Goal: Communication & Community: Connect with others

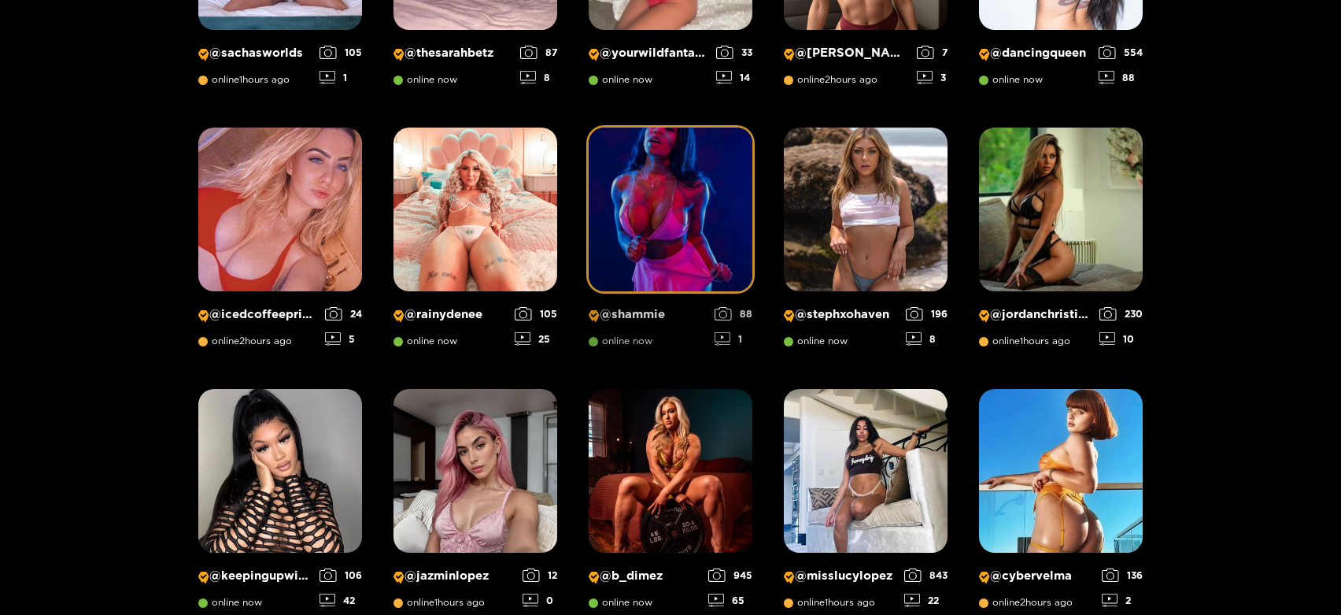
scroll to position [658, 0]
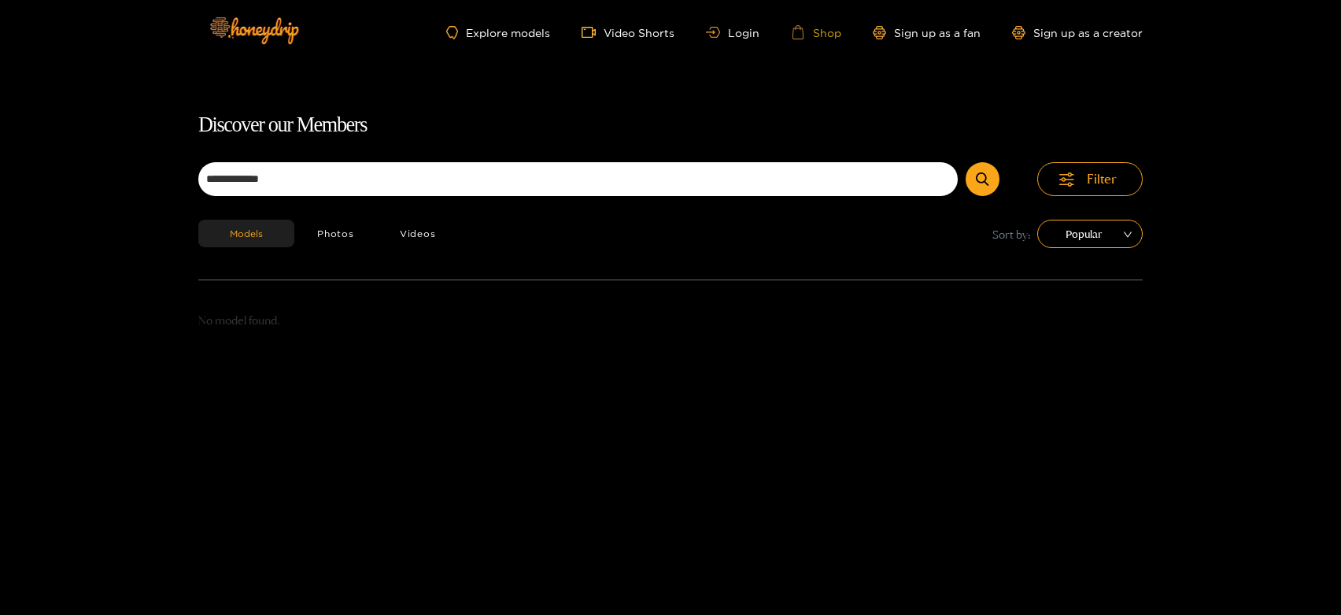
click at [822, 29] on link "Shop" at bounding box center [816, 32] width 50 height 14
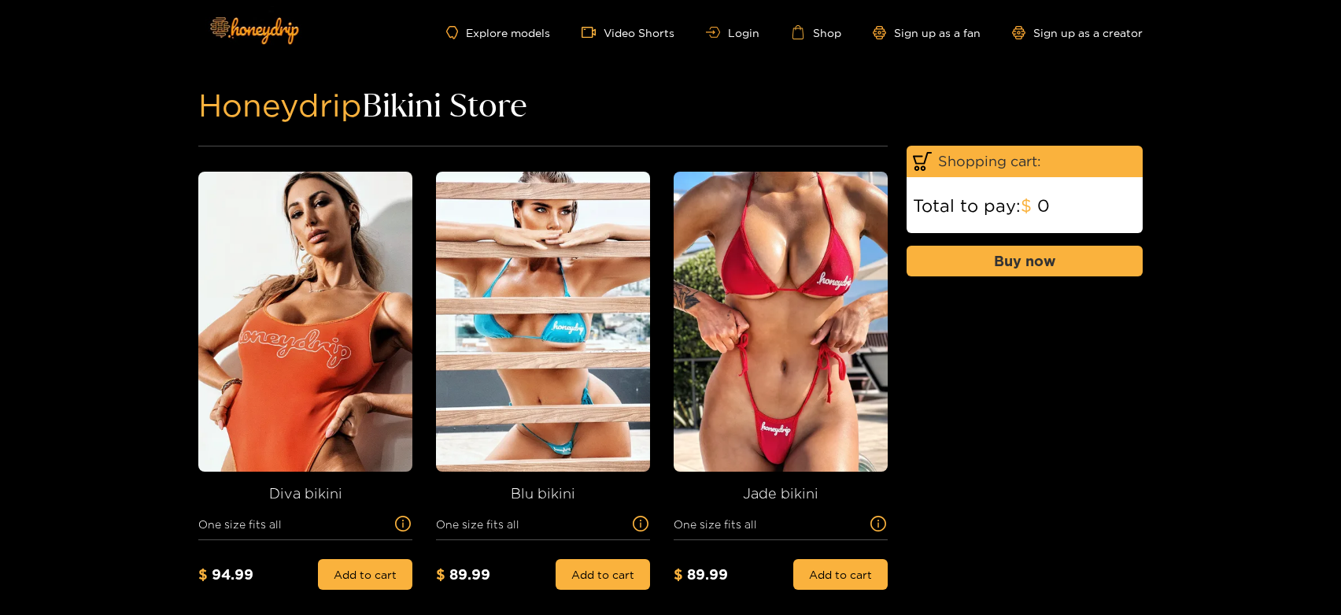
click at [726, 19] on div "Explore models Video Shorts Login Shop Sign up as a fan Sign up as a creator" at bounding box center [670, 32] width 944 height 65
click at [736, 25] on ul "Explore models Video Shorts Login Shop Sign up as a fan Sign up as a creator" at bounding box center [794, 32] width 696 height 14
click at [744, 31] on link "Login" at bounding box center [733, 33] width 54 height 12
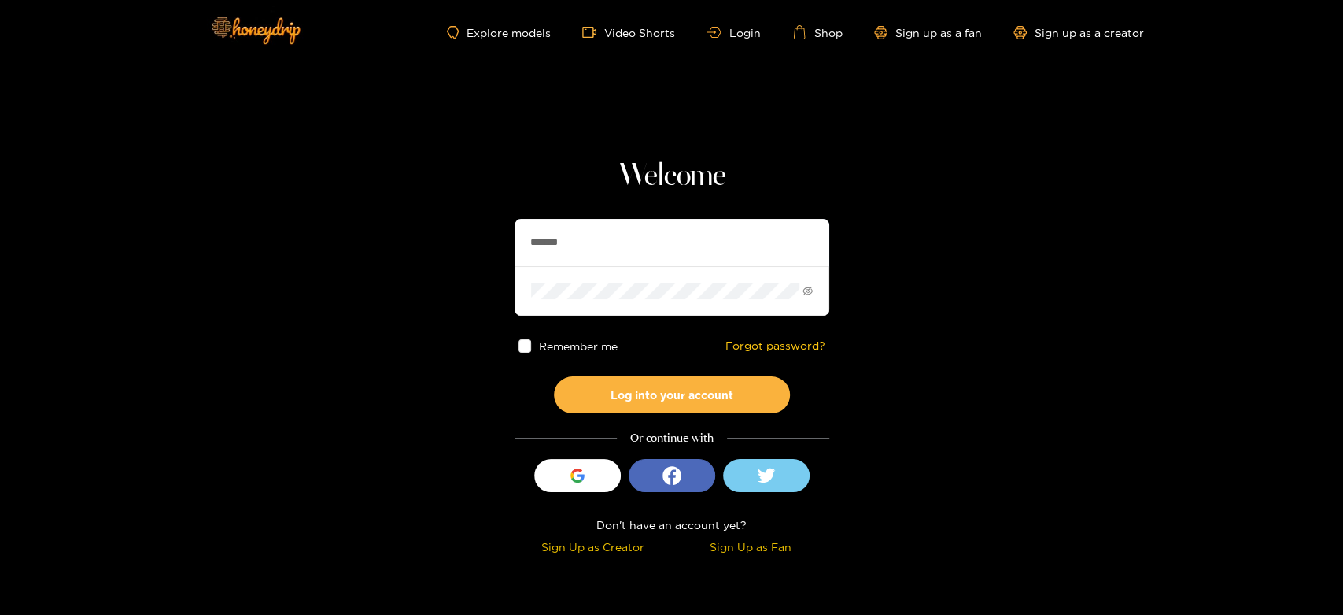
drag, startPoint x: 615, startPoint y: 230, endPoint x: 510, endPoint y: 238, distance: 105.7
click at [510, 238] on section "Welcome ******* Remember me Forgot password? Log into your account Or continue …" at bounding box center [671, 279] width 1343 height 559
paste input "******"
type input "**********"
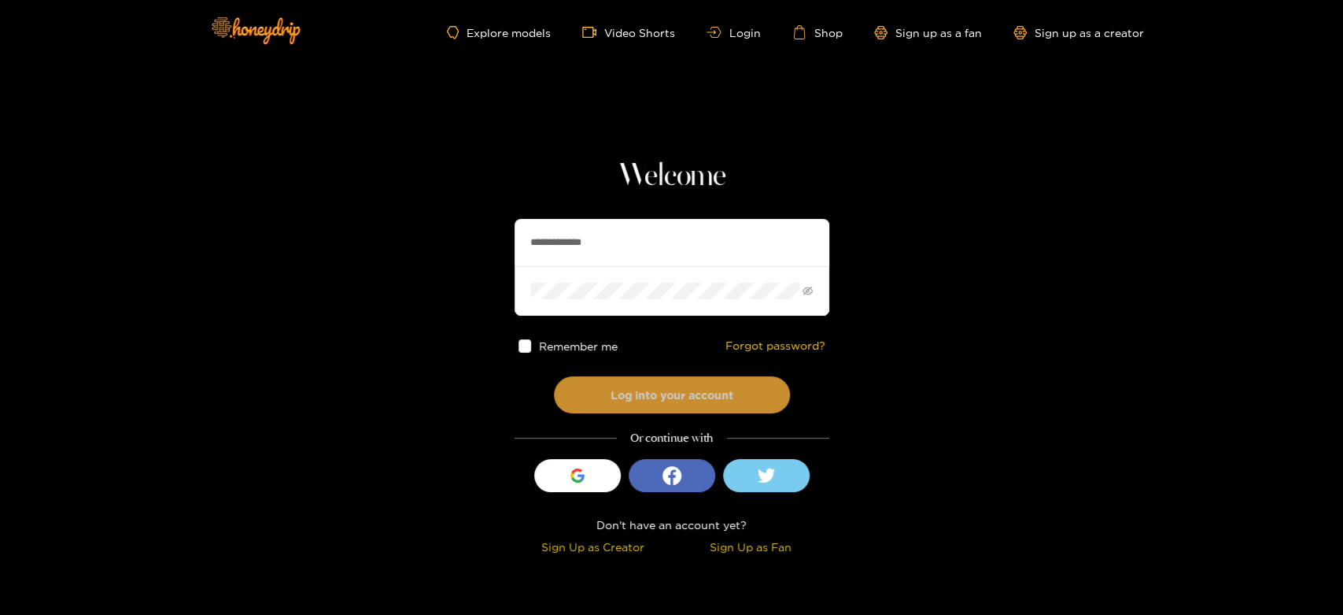
click at [629, 384] on button "Log into your account" at bounding box center [672, 394] width 236 height 37
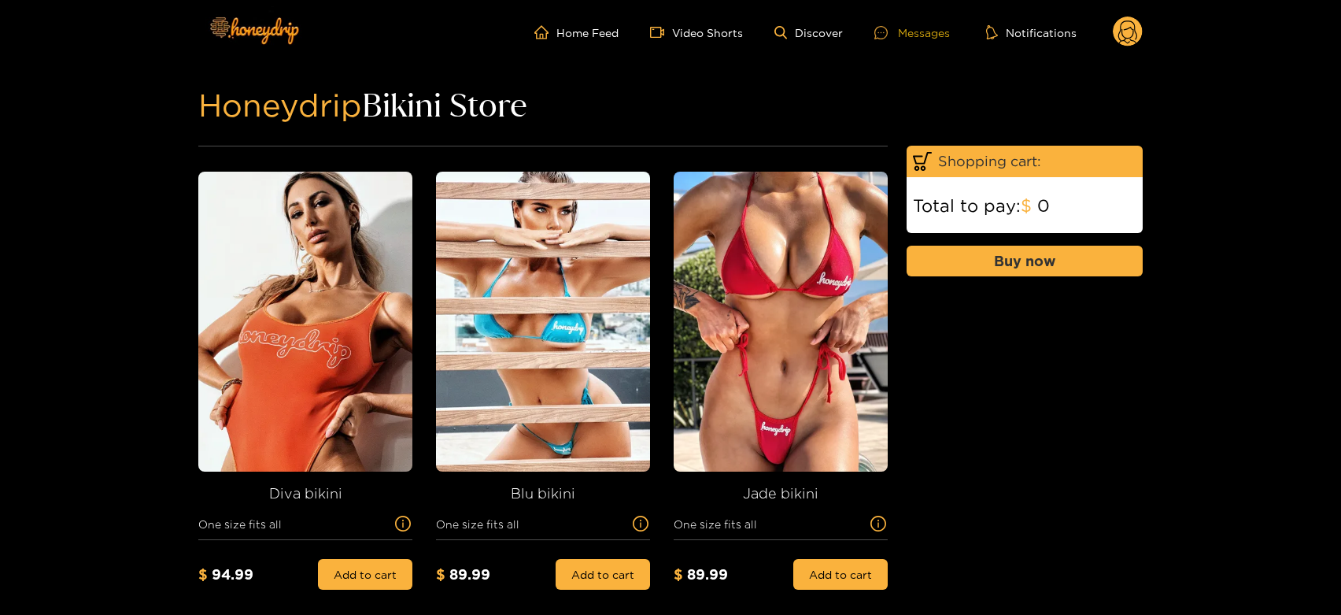
click at [894, 36] on div at bounding box center [886, 32] width 24 height 13
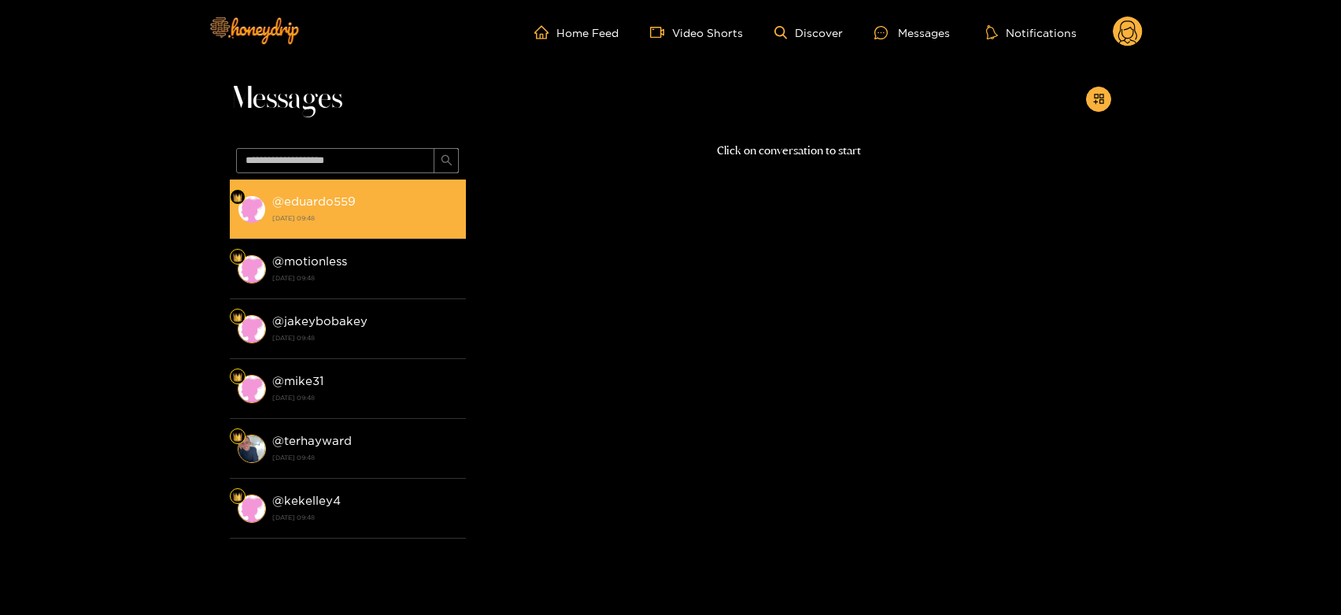
click at [361, 211] on strong "[DATE] 09:48" at bounding box center [365, 218] width 186 height 14
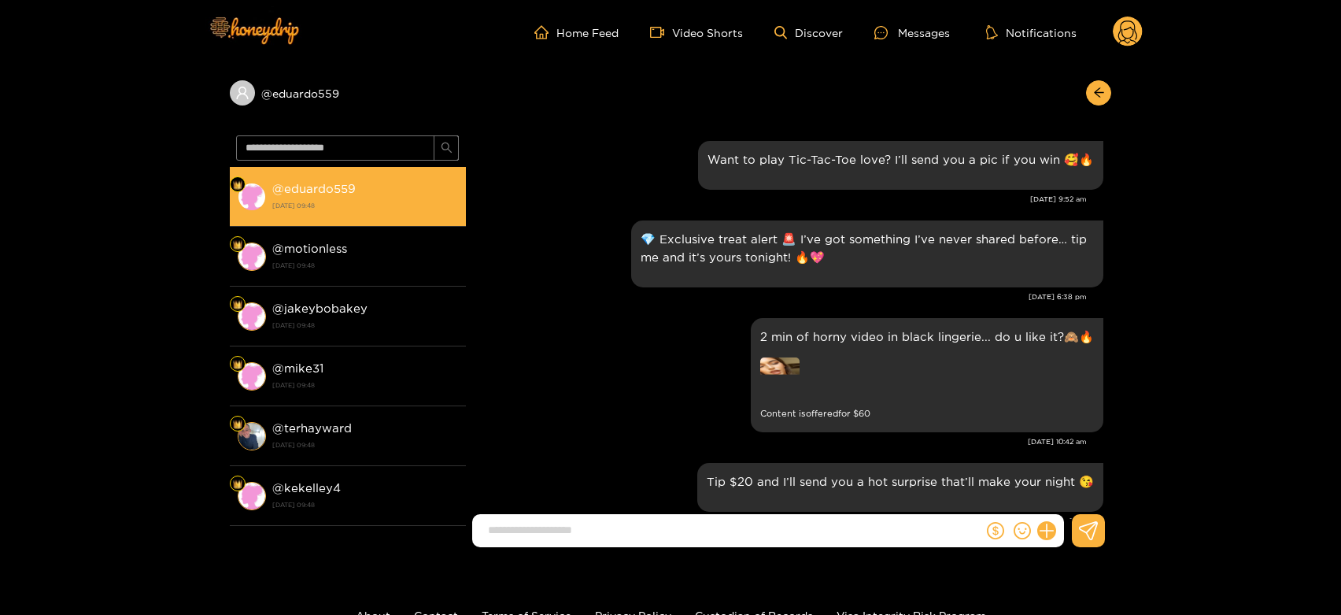
scroll to position [2789, 0]
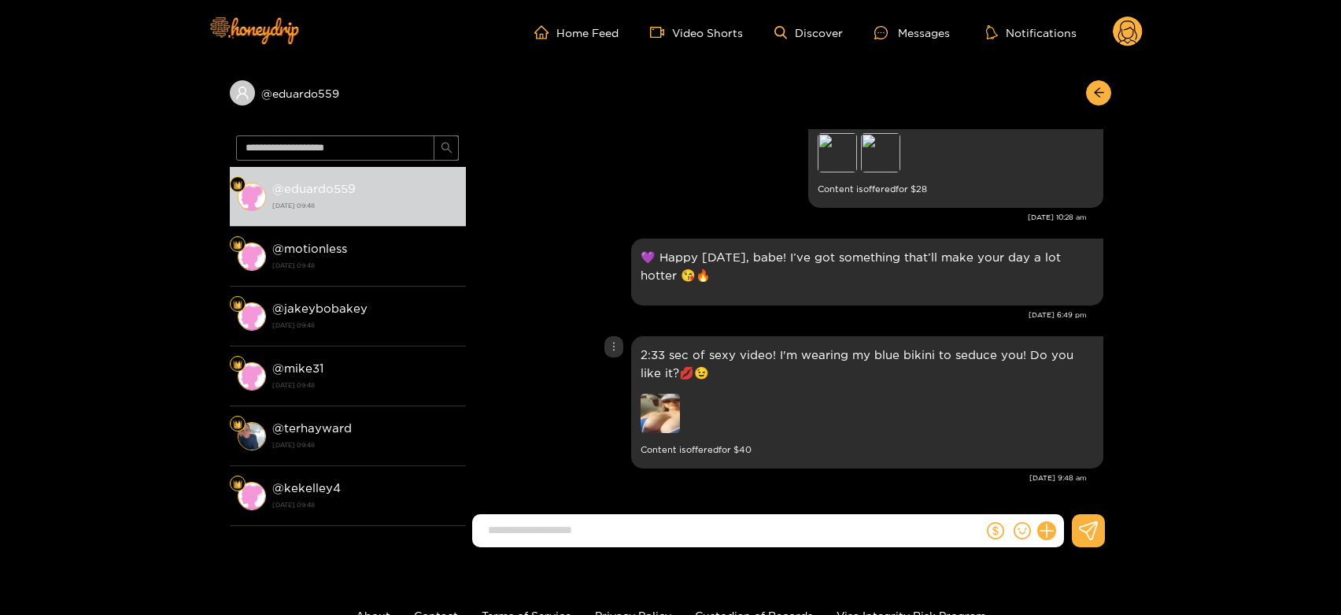
click at [666, 413] on img at bounding box center [659, 412] width 39 height 39
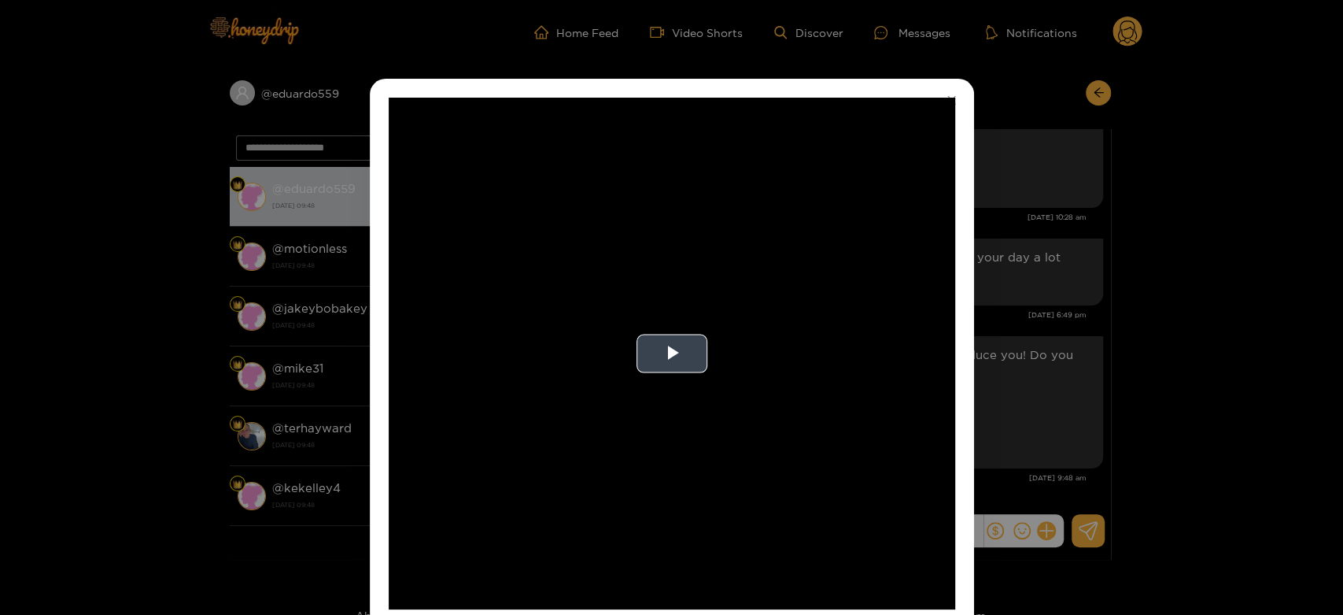
click at [681, 406] on video "Video Player" at bounding box center [672, 353] width 567 height 511
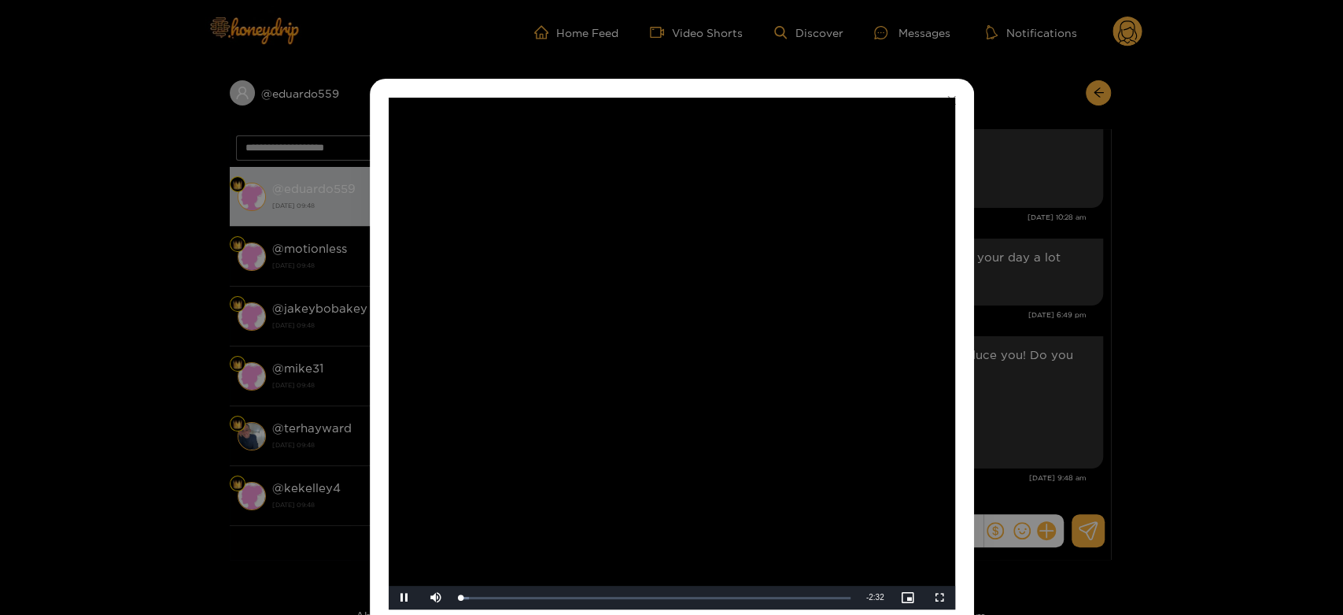
click at [681, 406] on video "Video Player" at bounding box center [672, 353] width 567 height 511
click at [1039, 406] on div "**********" at bounding box center [671, 307] width 1343 height 615
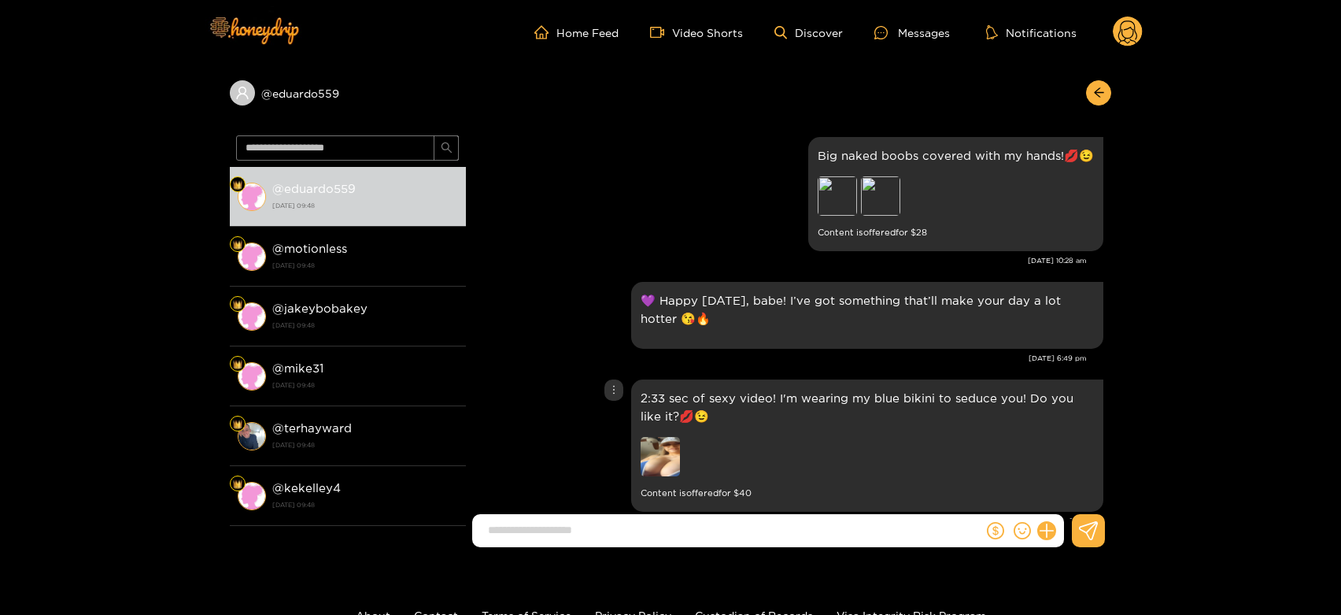
scroll to position [2701, 0]
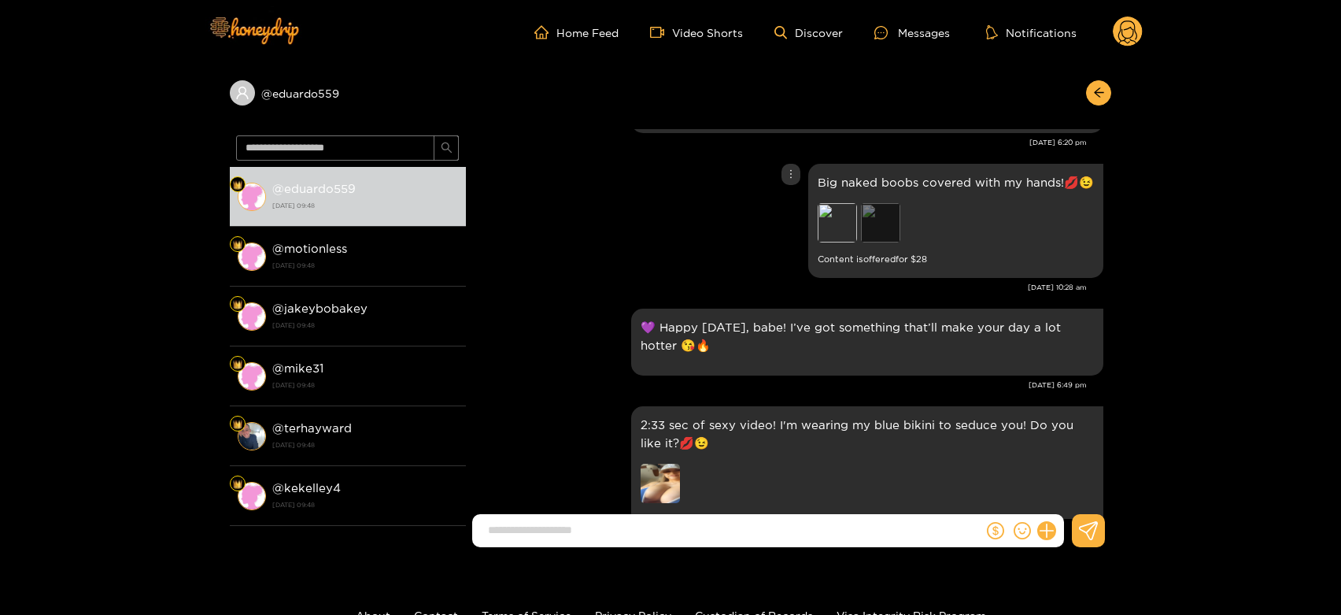
click at [895, 242] on div "Preview" at bounding box center [880, 222] width 39 height 39
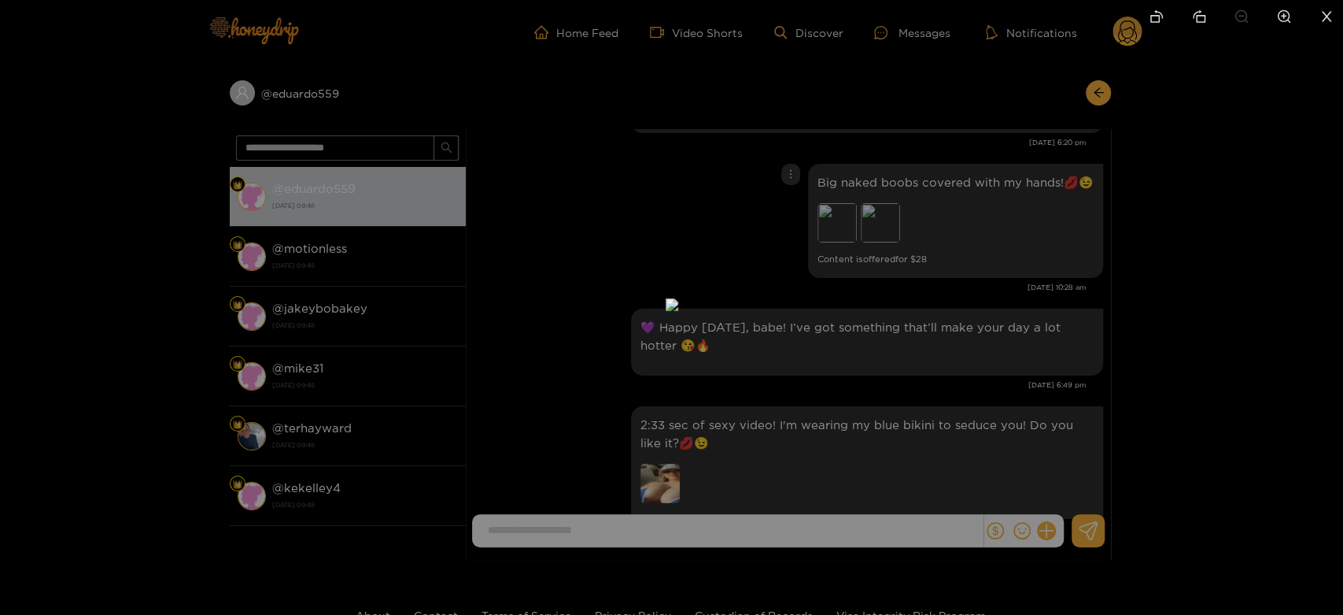
click at [987, 379] on div at bounding box center [671, 307] width 1343 height 615
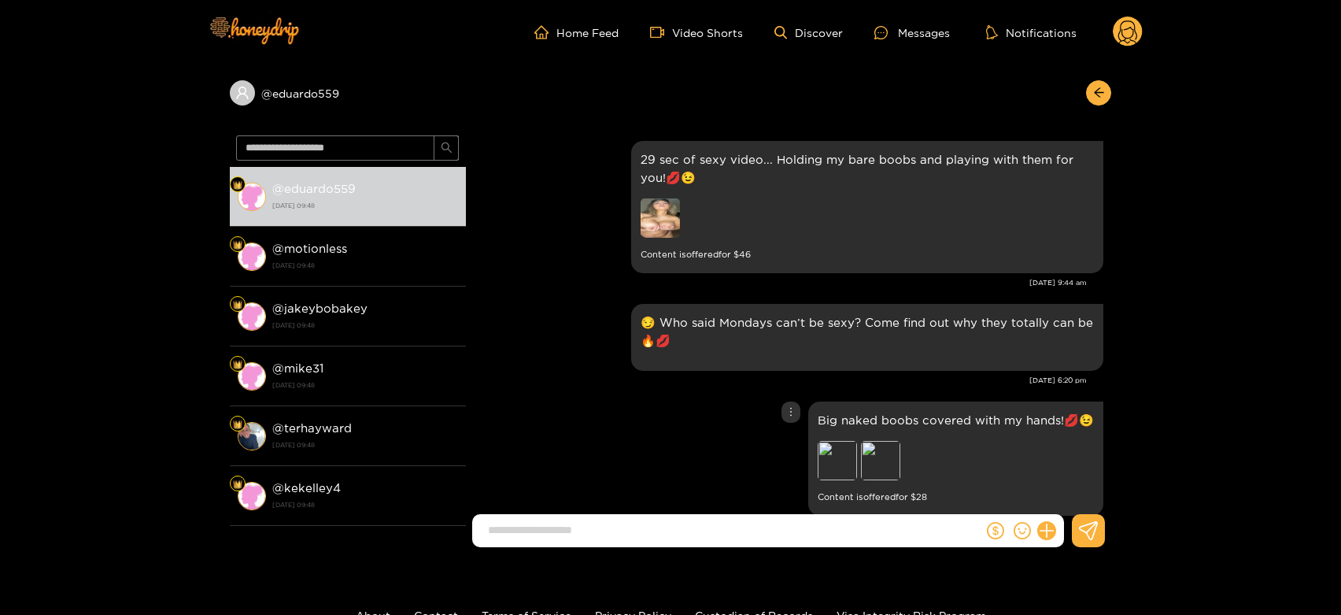
scroll to position [2439, 0]
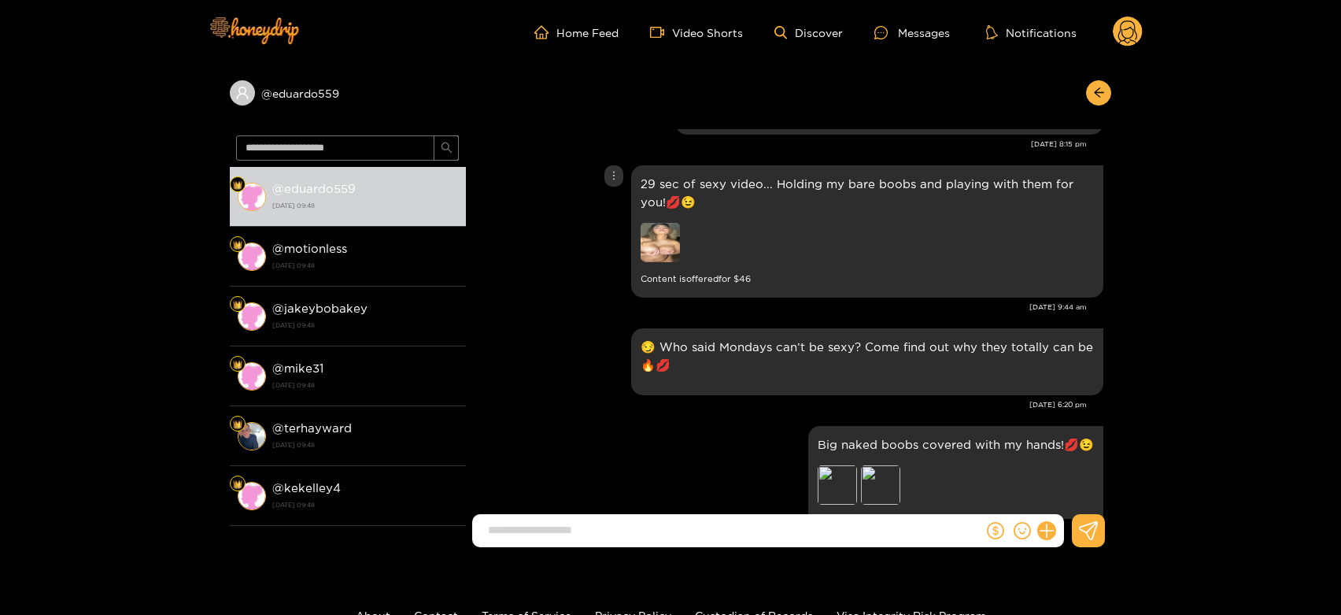
click at [648, 262] on img at bounding box center [659, 242] width 39 height 39
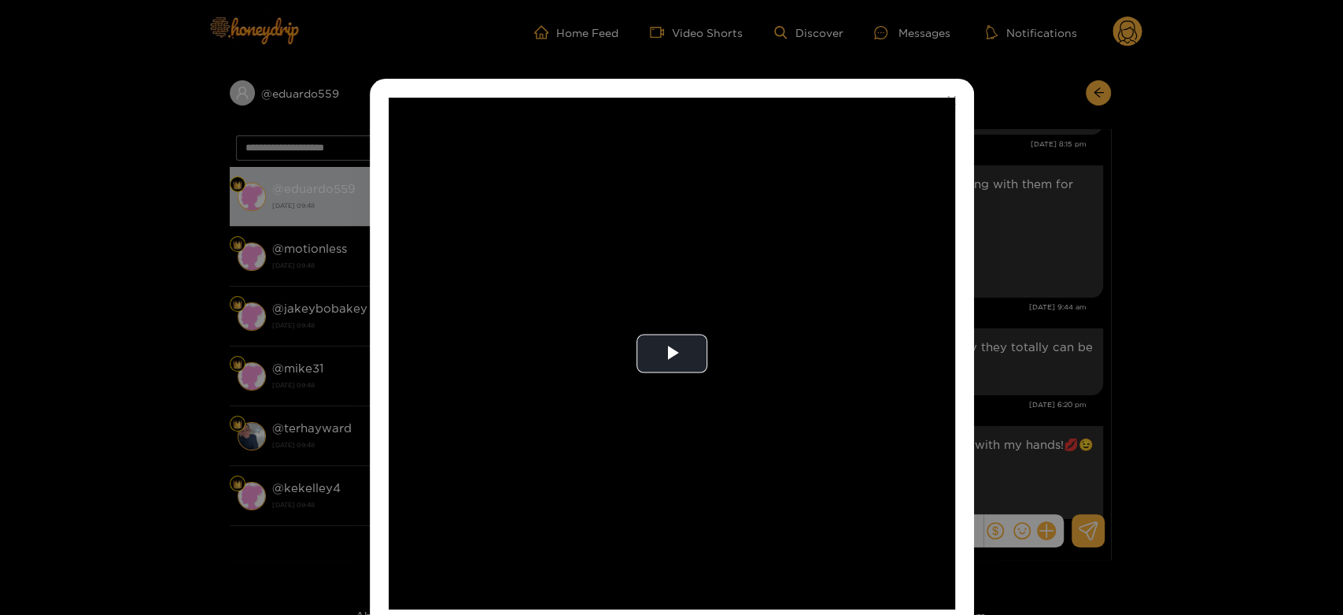
click at [648, 263] on video "Video Player" at bounding box center [672, 353] width 567 height 511
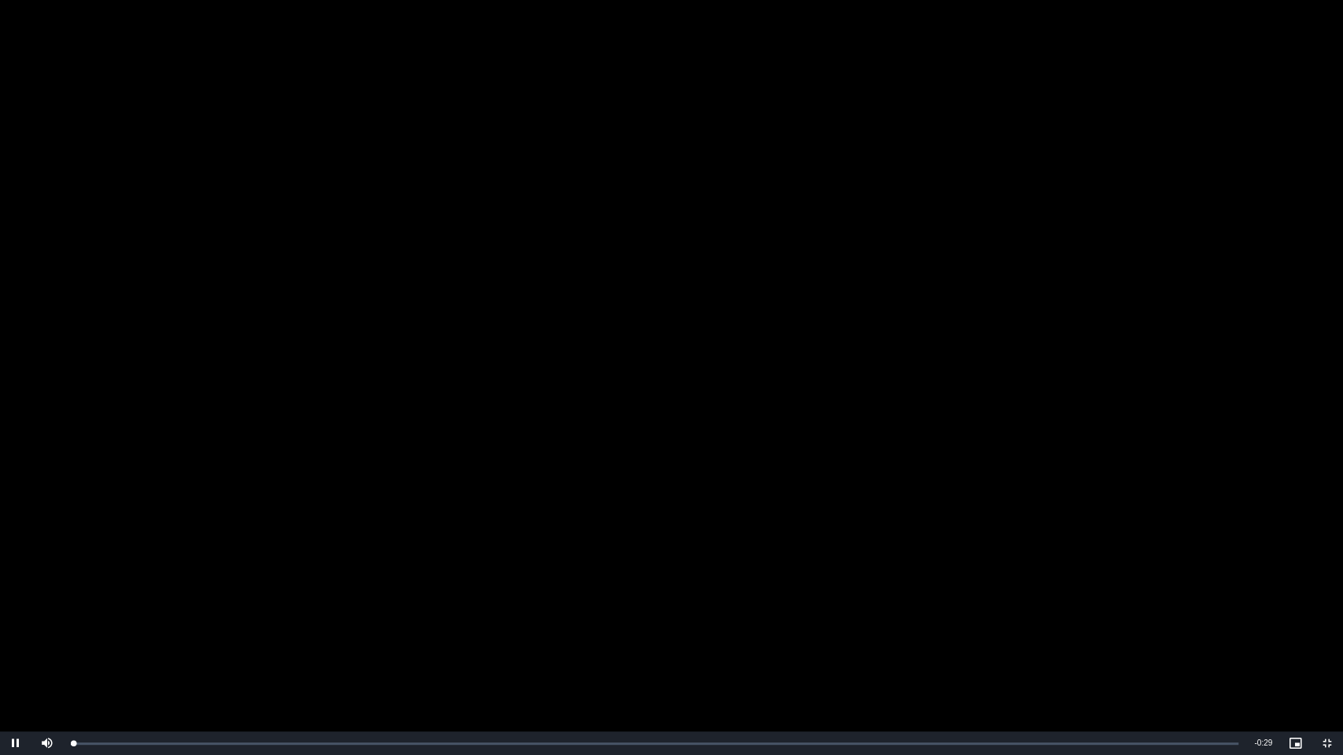
click at [648, 368] on video "Video Player" at bounding box center [671, 377] width 1343 height 755
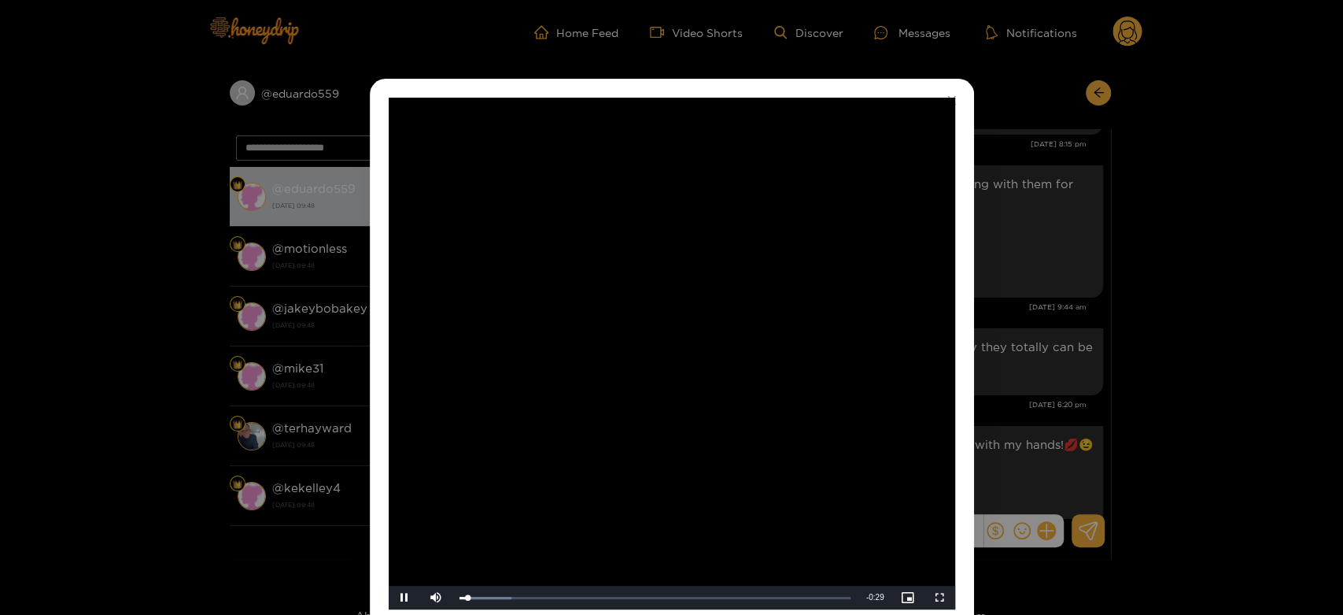
click at [648, 263] on video "Video Player" at bounding box center [672, 353] width 567 height 511
click at [1090, 348] on div "**********" at bounding box center [671, 307] width 1343 height 615
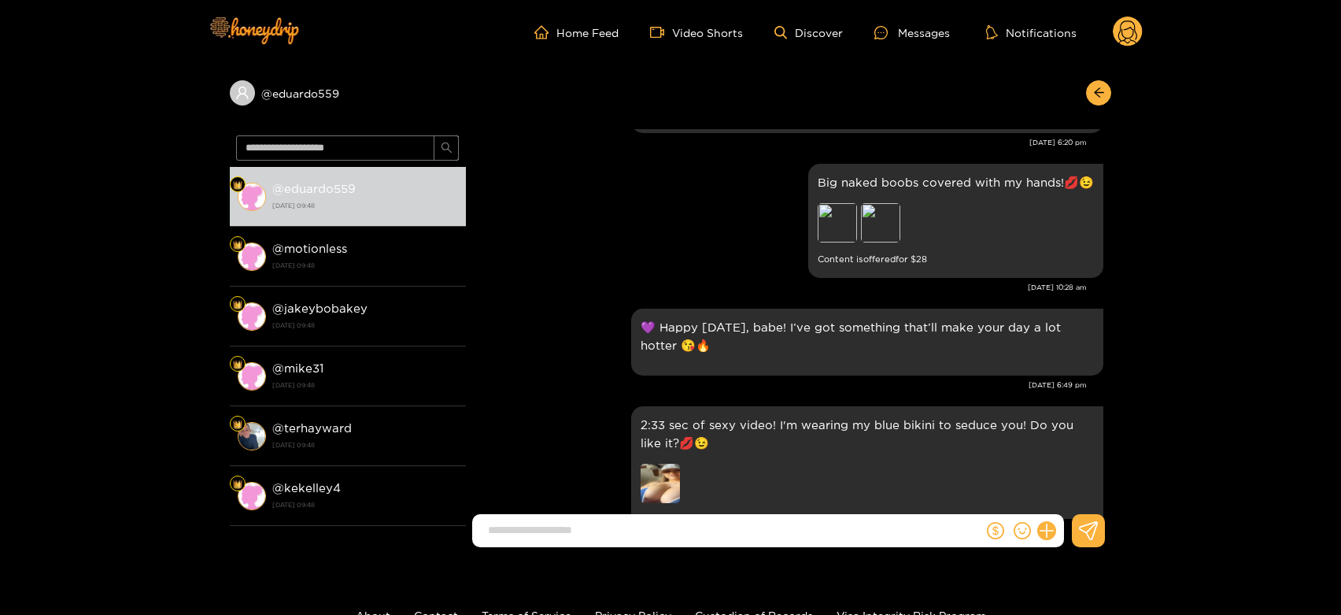
scroll to position [2789, 0]
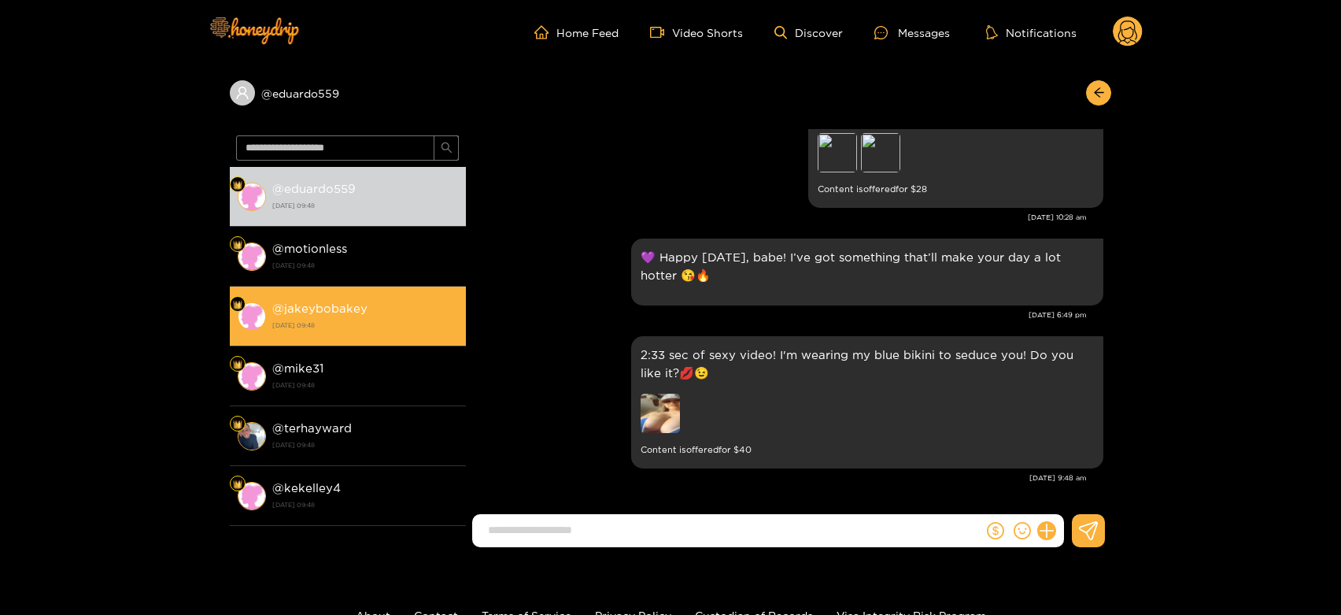
click at [429, 289] on li "@ jakeybobakey [DATE] 09:48" at bounding box center [348, 316] width 236 height 60
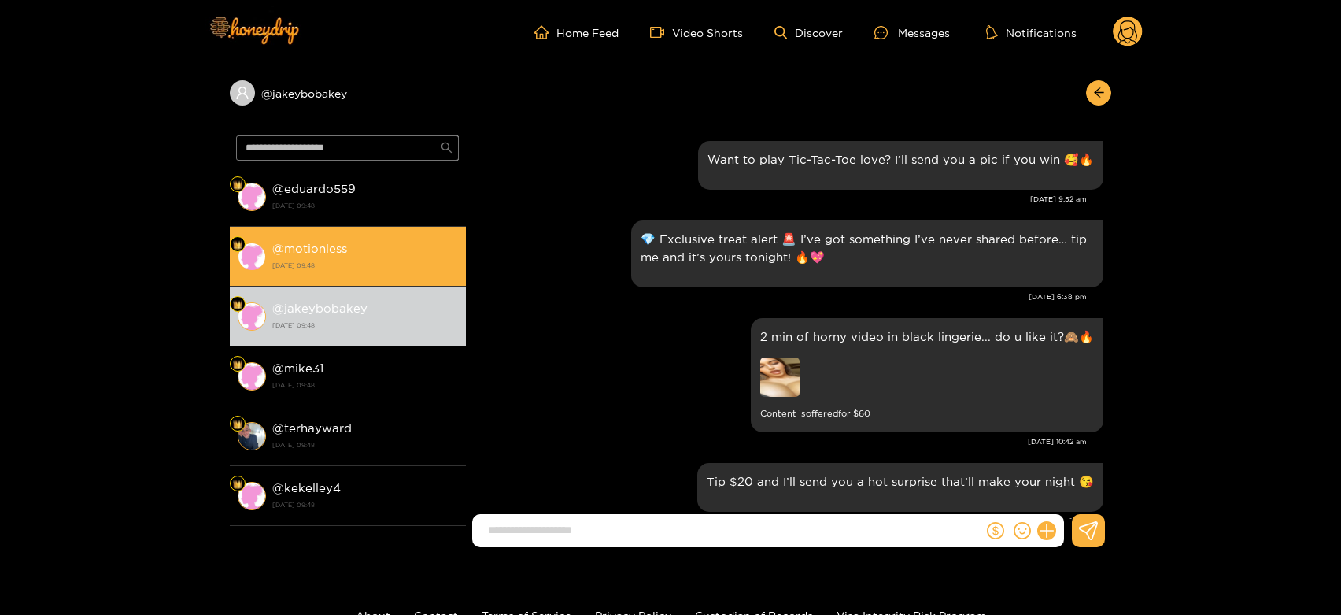
click at [403, 242] on div "@ motionless [DATE] 09:48" at bounding box center [365, 255] width 186 height 35
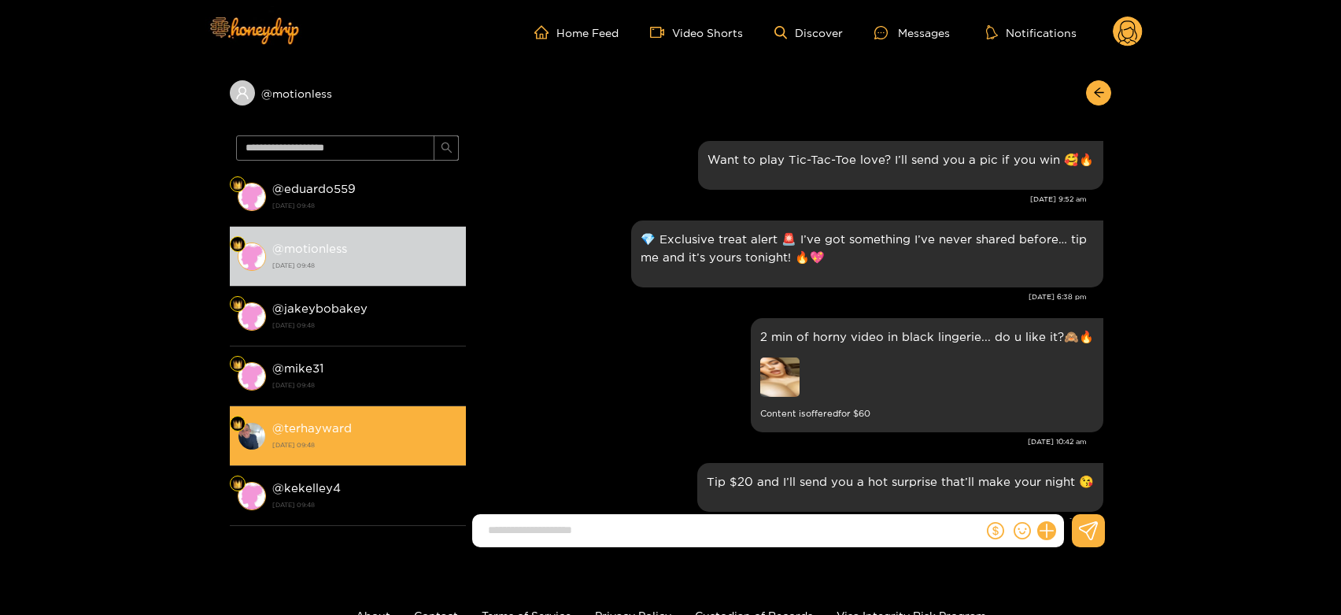
click at [358, 440] on strong "[DATE] 09:48" at bounding box center [365, 444] width 186 height 14
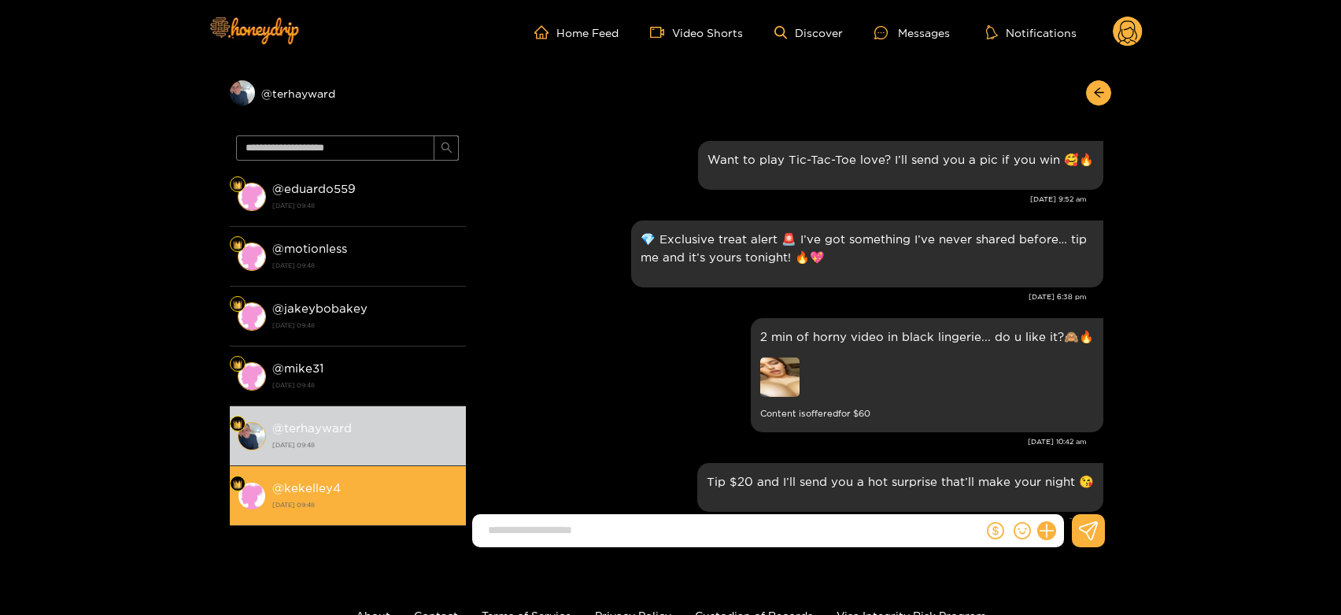
scroll to position [2789, 0]
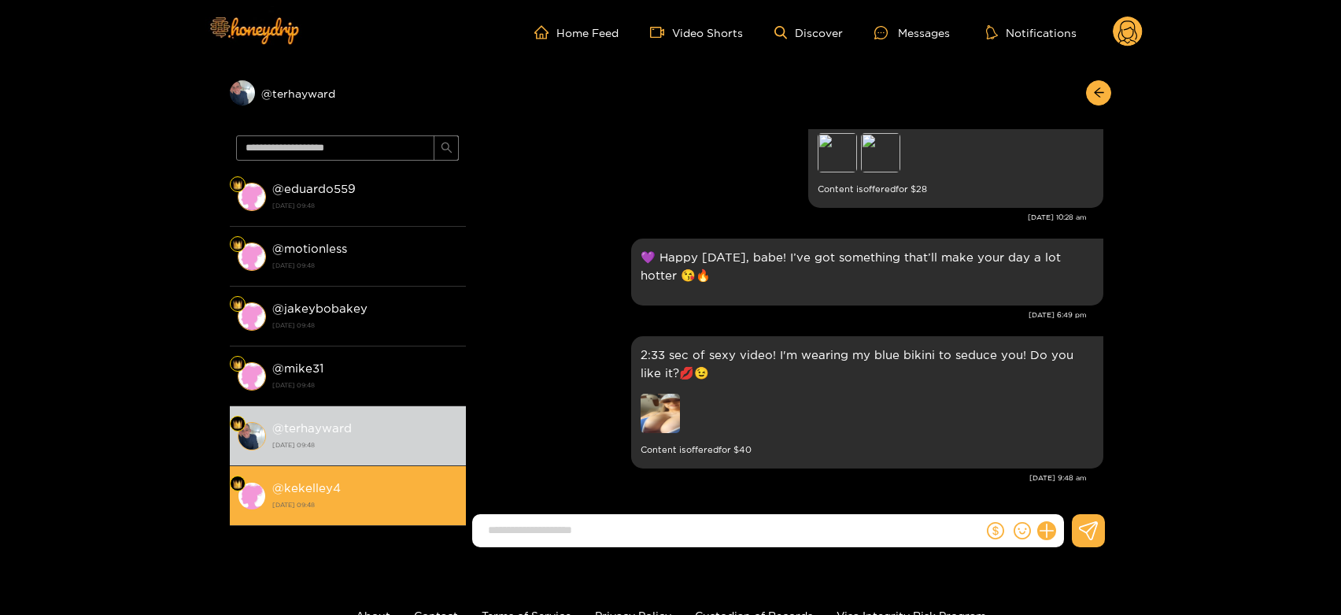
click at [343, 509] on strong "[DATE] 09:48" at bounding box center [365, 504] width 186 height 14
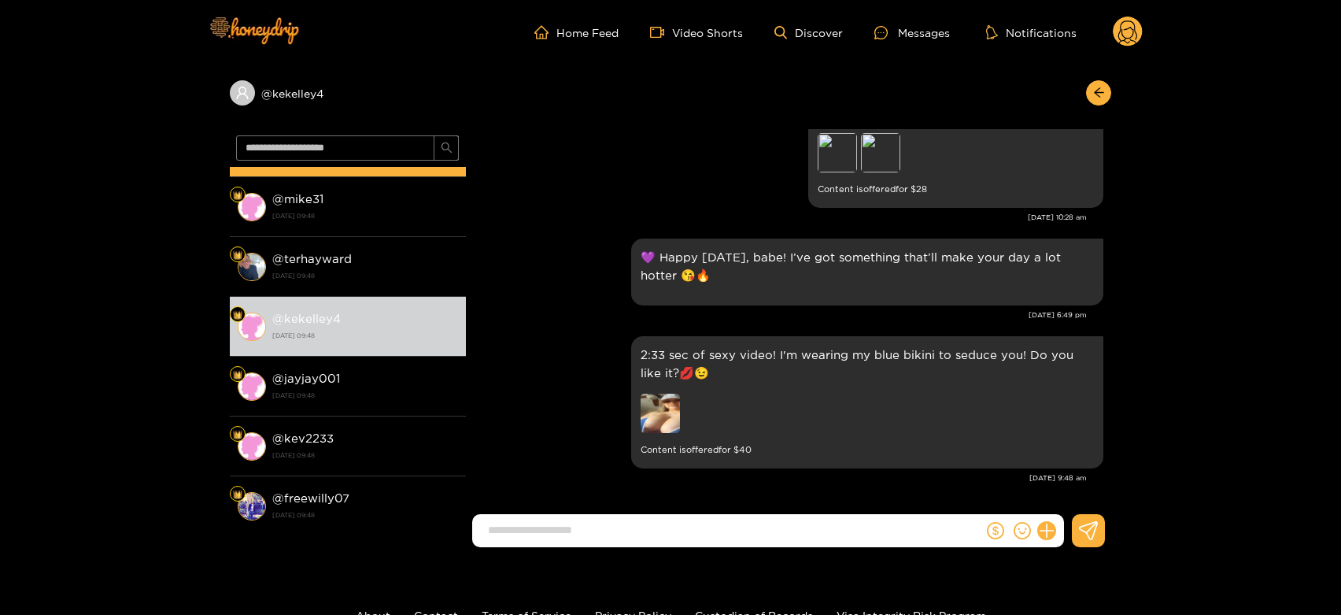
scroll to position [175, 0]
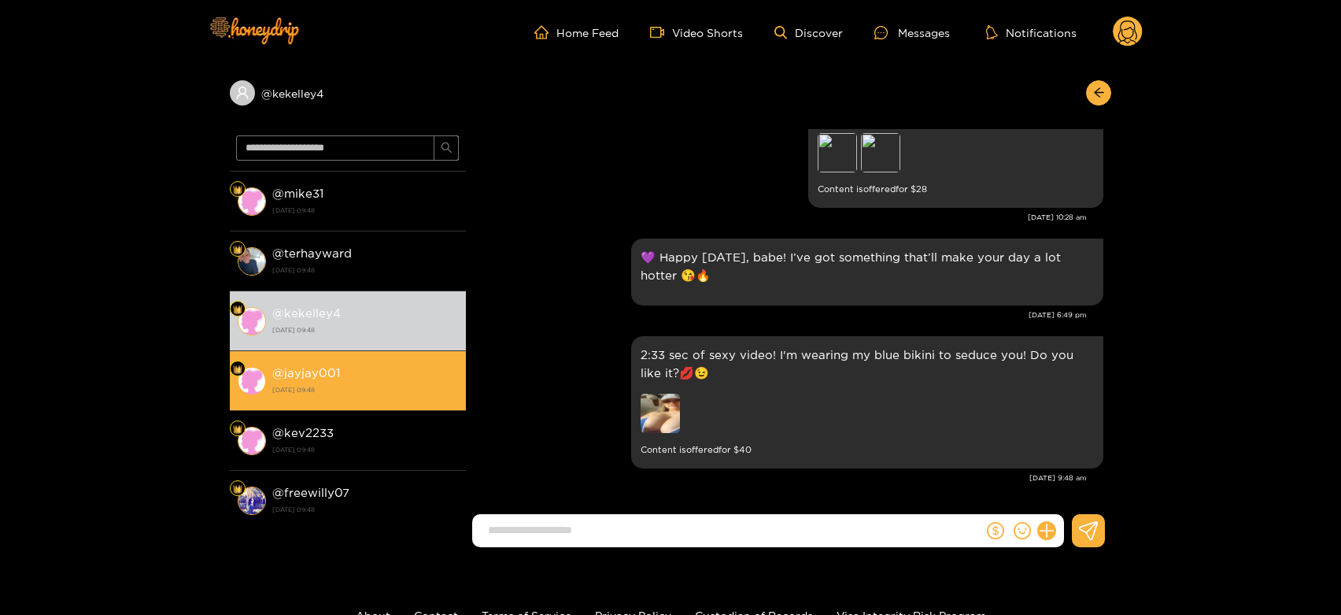
click at [384, 357] on li "@ jayjay001 [DATE] 09:48" at bounding box center [348, 381] width 236 height 60
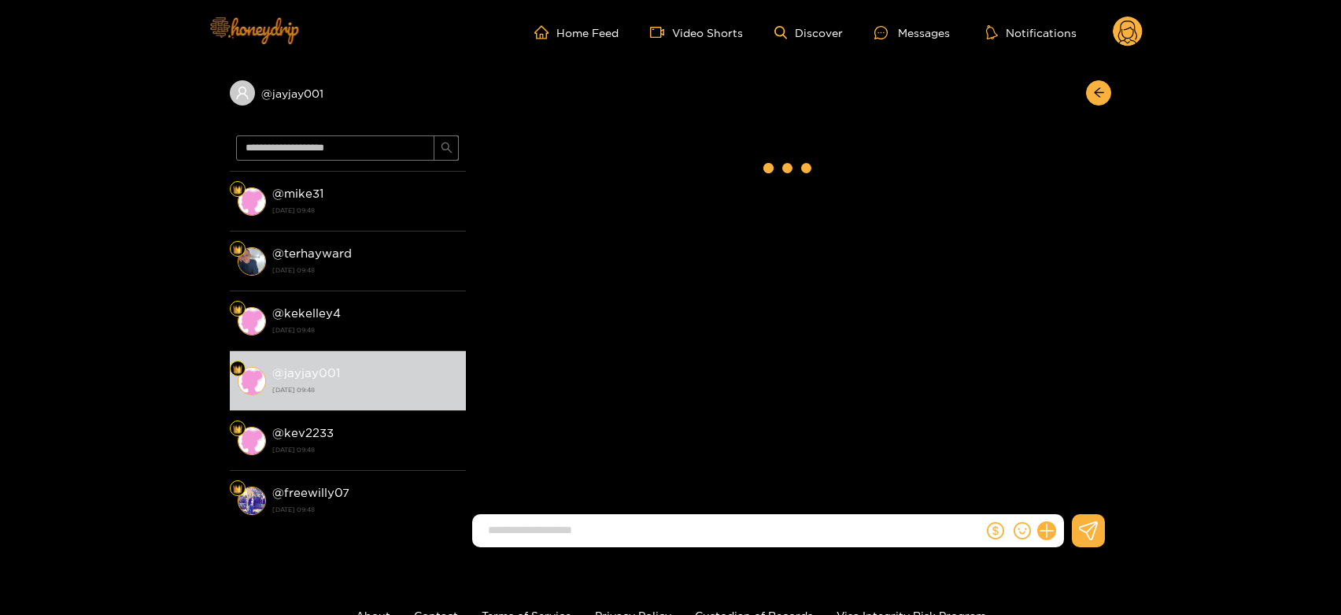
scroll to position [2789, 0]
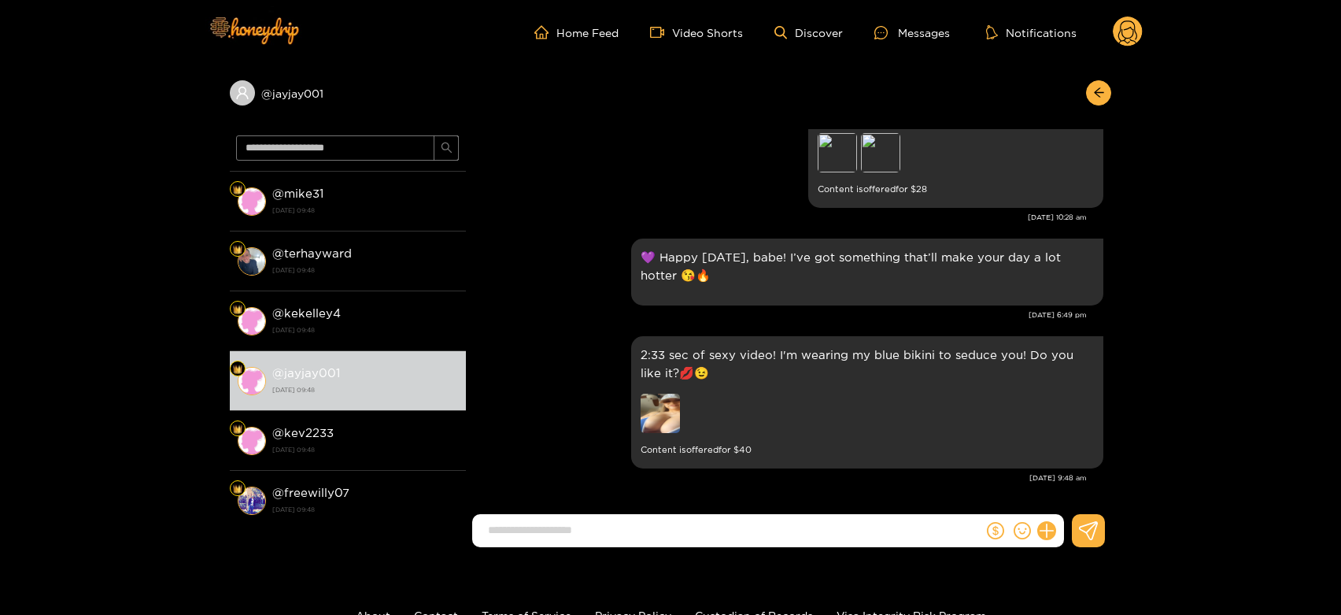
click at [1134, 41] on icon at bounding box center [1127, 34] width 19 height 28
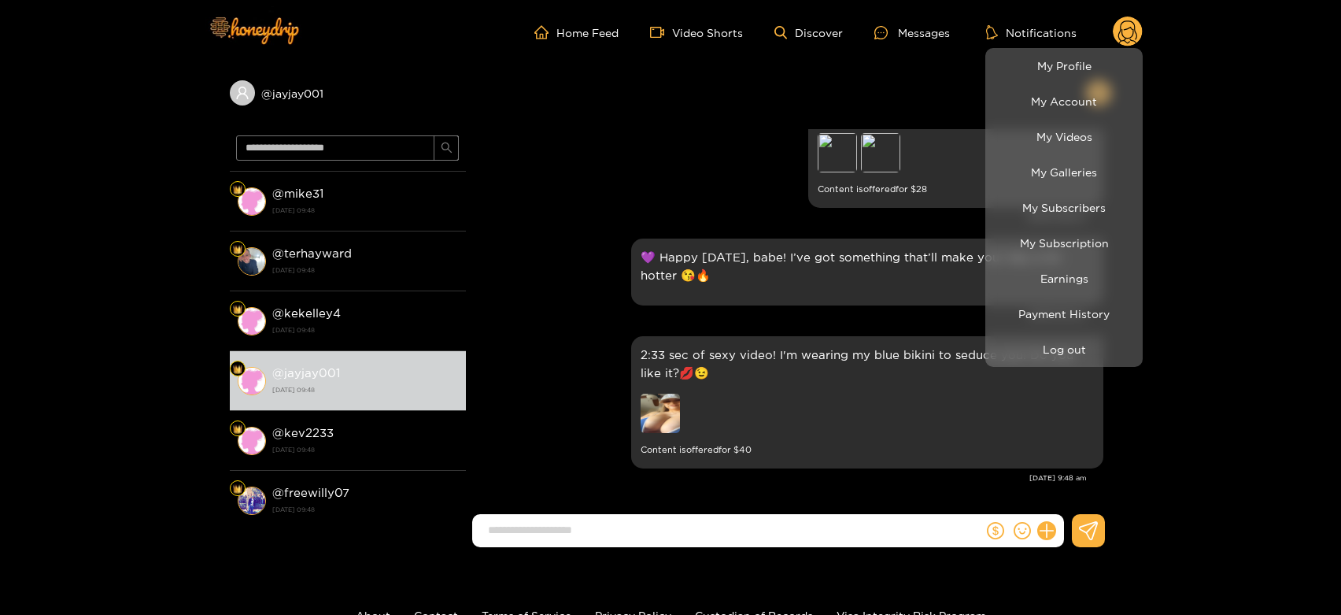
click at [1072, 260] on li "Earnings" at bounding box center [1063, 277] width 157 height 35
click at [1070, 273] on link "Earnings" at bounding box center [1063, 278] width 149 height 28
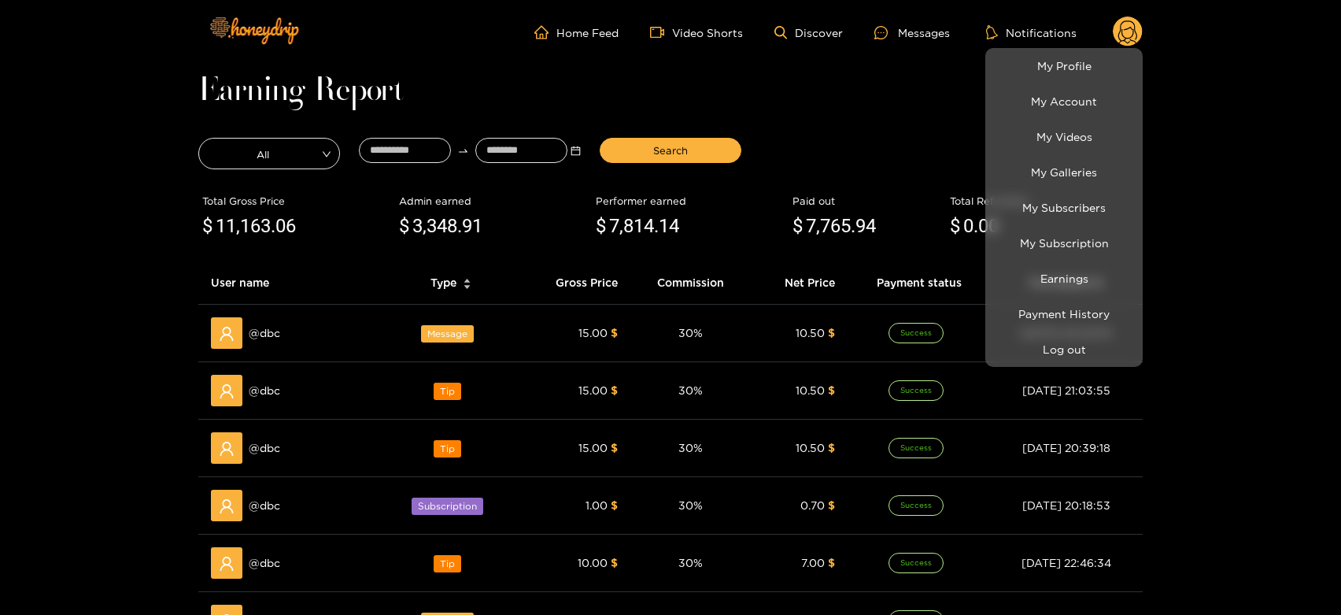
click at [272, 338] on div at bounding box center [670, 307] width 1341 height 615
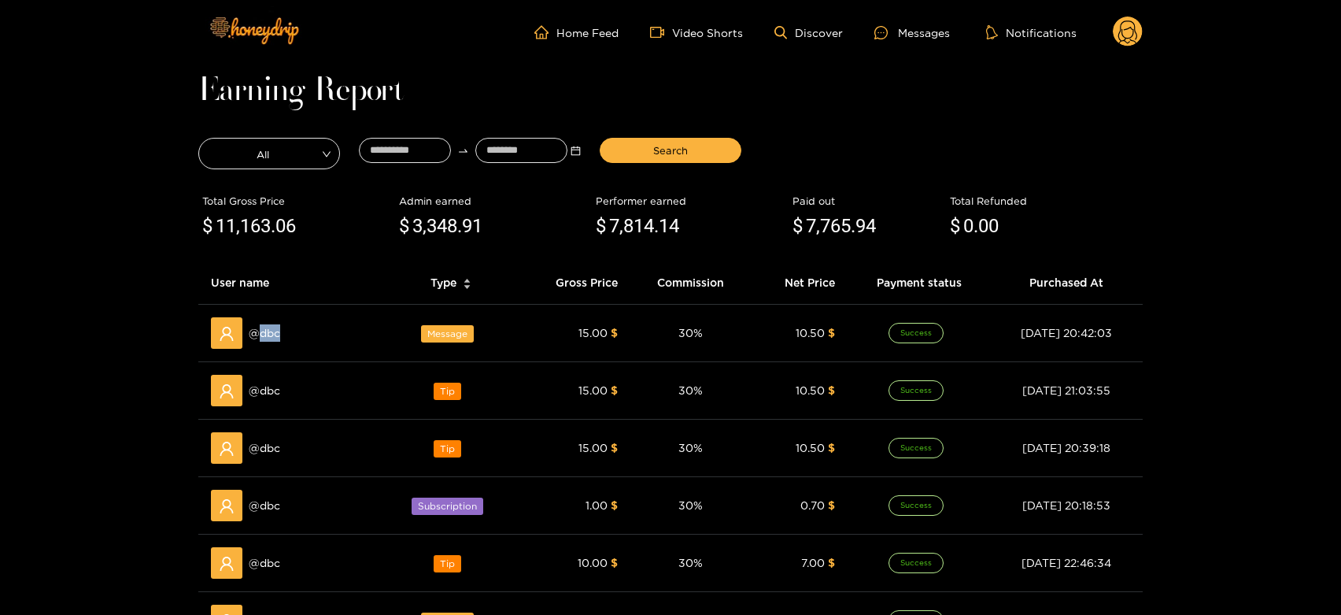
click at [272, 338] on span "@ dbc" at bounding box center [264, 332] width 31 height 17
copy span "dbc"
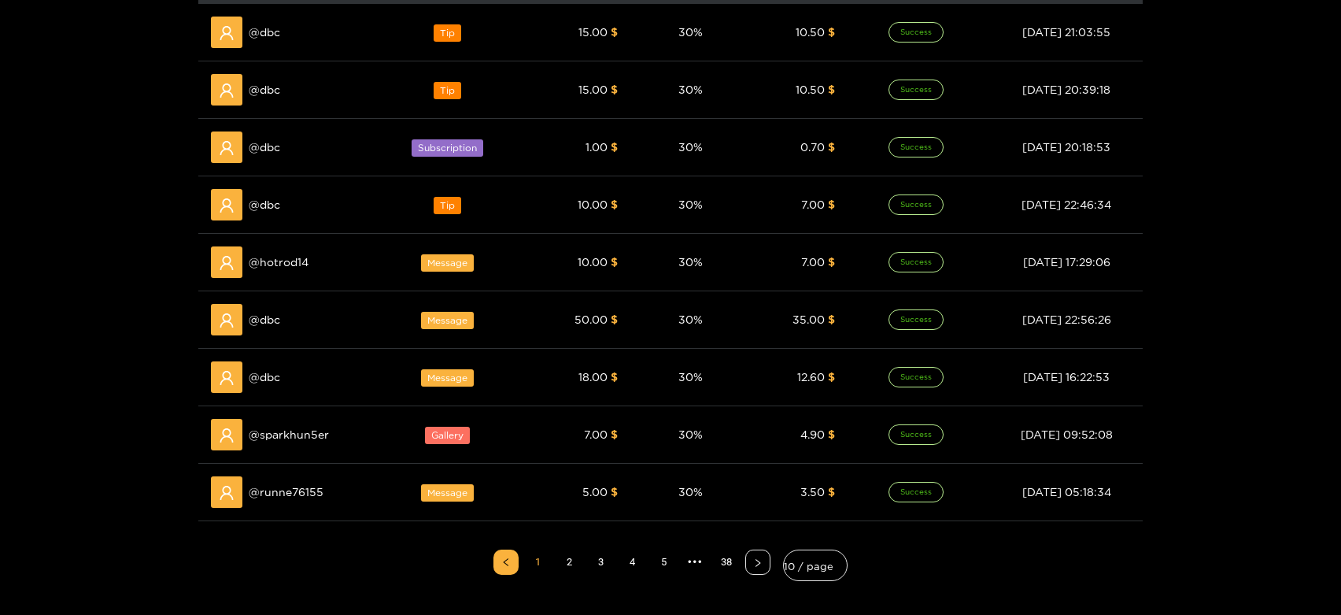
scroll to position [437, 0]
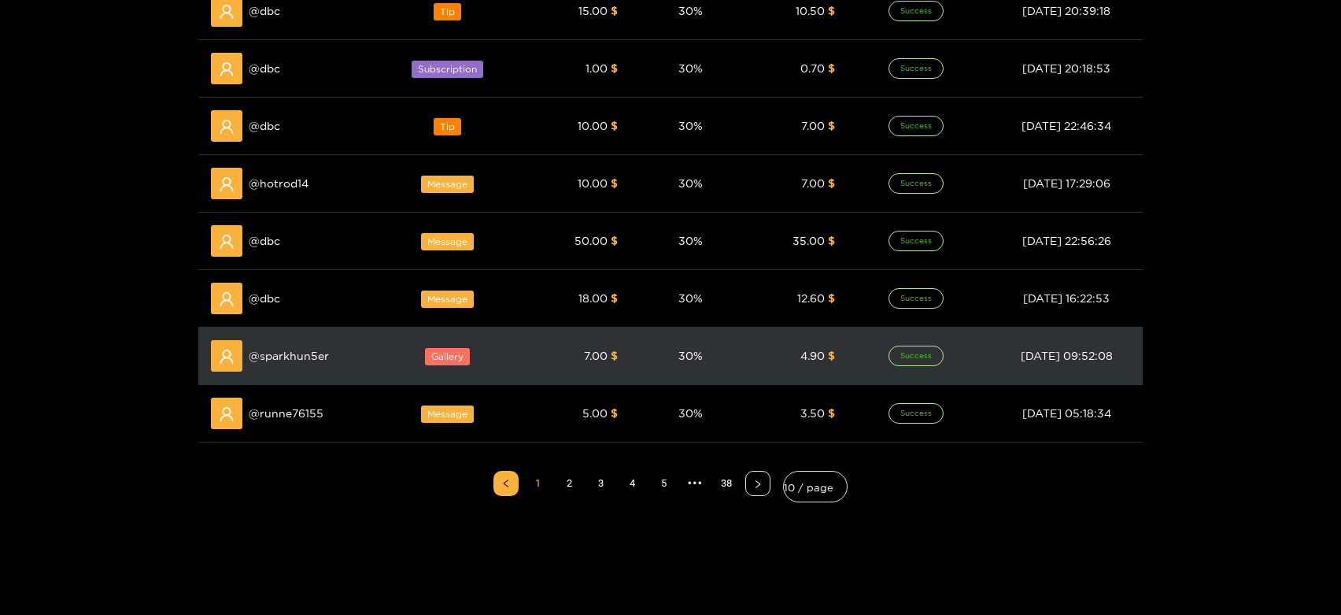
click at [297, 335] on td "@ sparkhun5er" at bounding box center [291, 355] width 186 height 57
copy span "sparkhun5er"
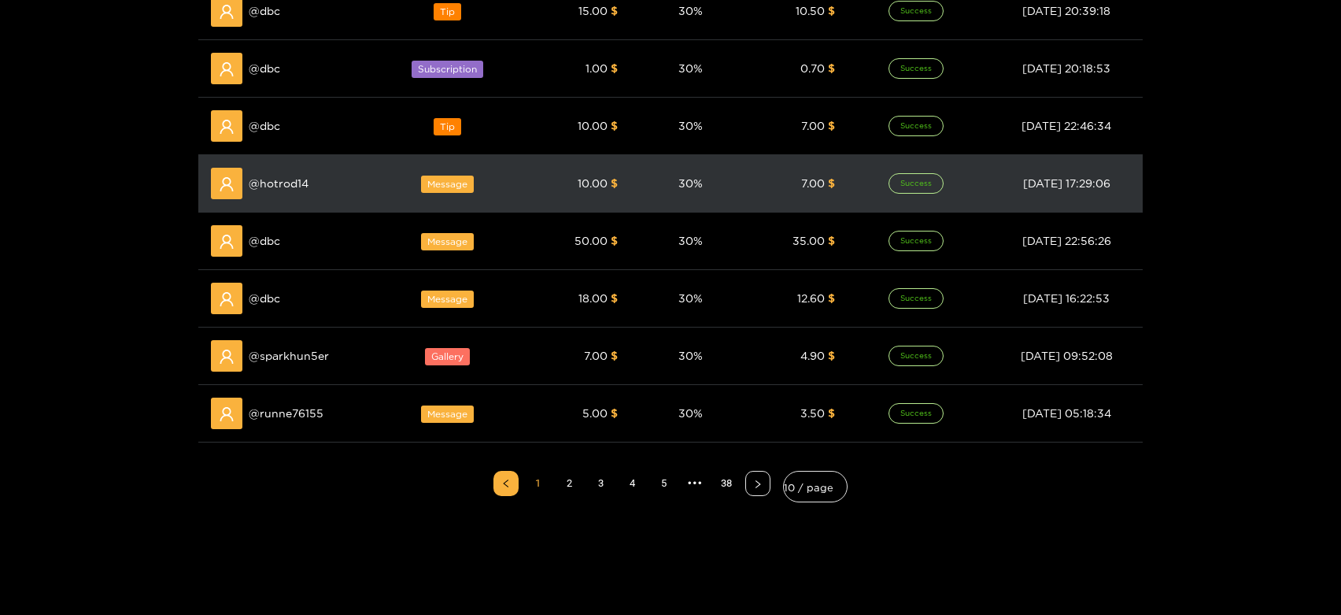
click at [287, 175] on span "@ hotrod14" at bounding box center [279, 183] width 60 height 17
copy span "hotrod14"
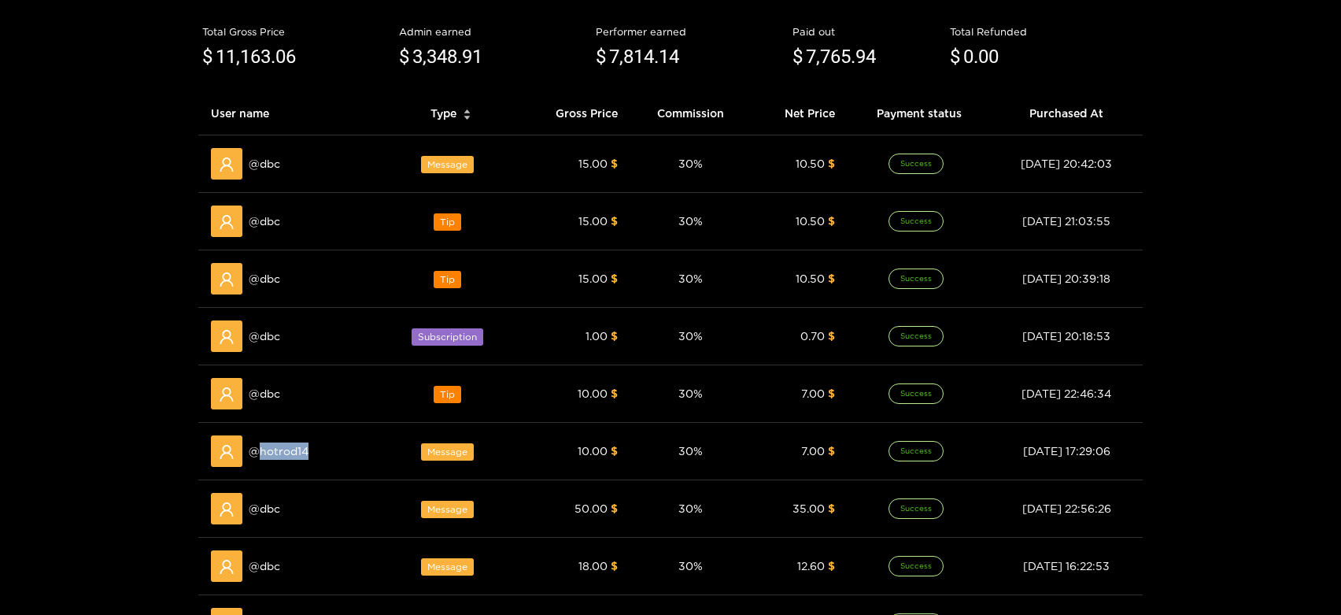
scroll to position [0, 0]
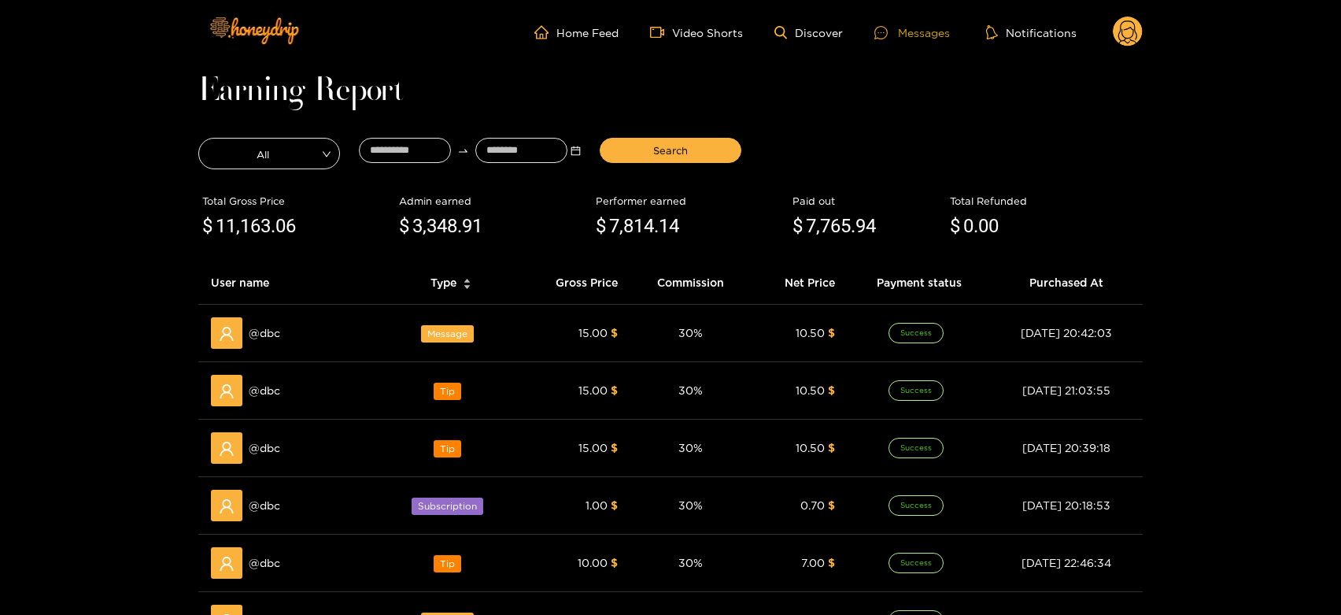
click at [936, 36] on div "Messages" at bounding box center [912, 33] width 76 height 18
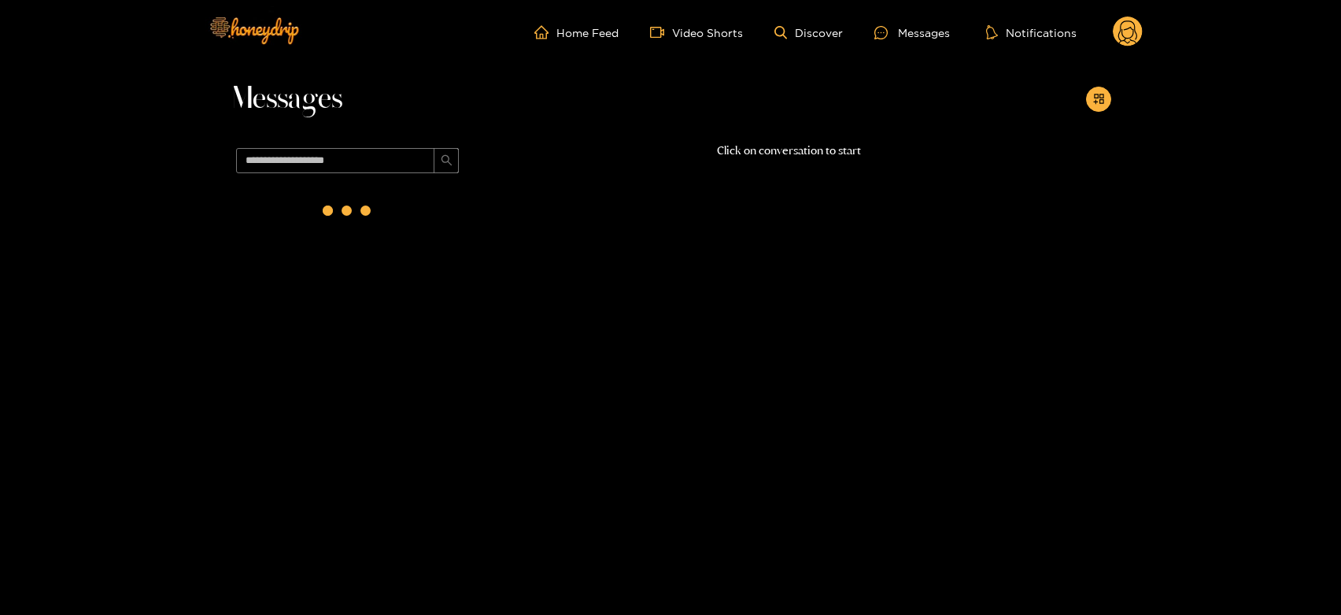
click at [396, 175] on span at bounding box center [348, 161] width 236 height 38
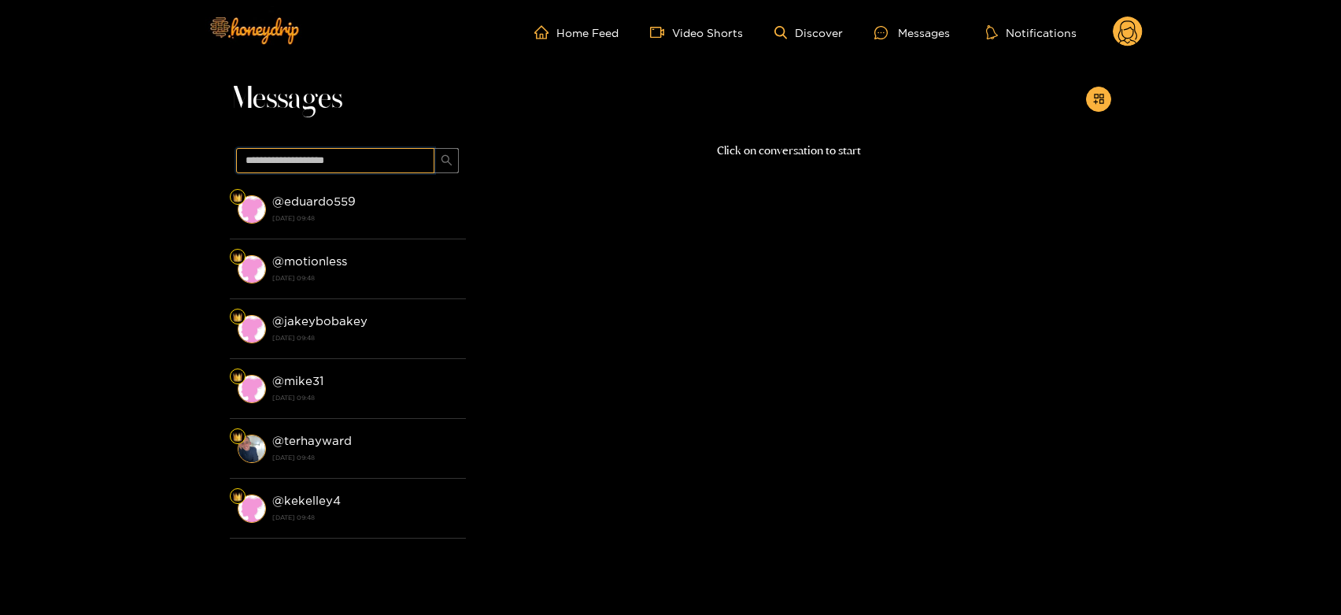
click at [382, 168] on input "text" at bounding box center [335, 160] width 198 height 25
paste input "********"
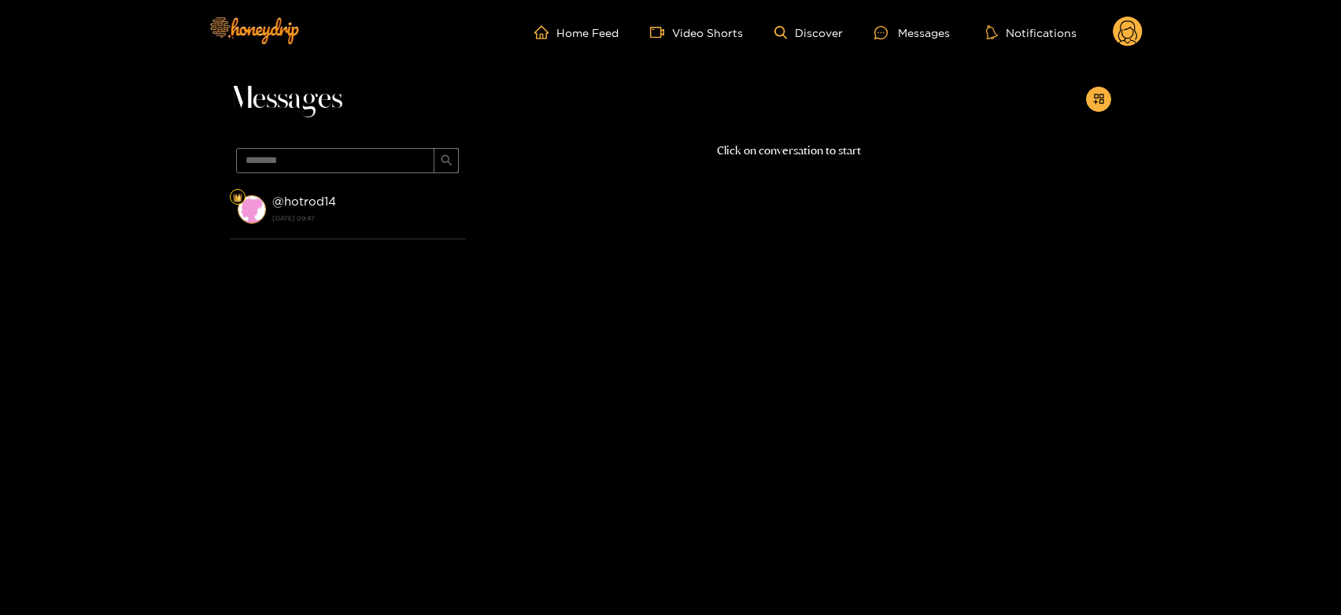
click at [428, 211] on strong "[DATE] 09:47" at bounding box center [365, 218] width 186 height 14
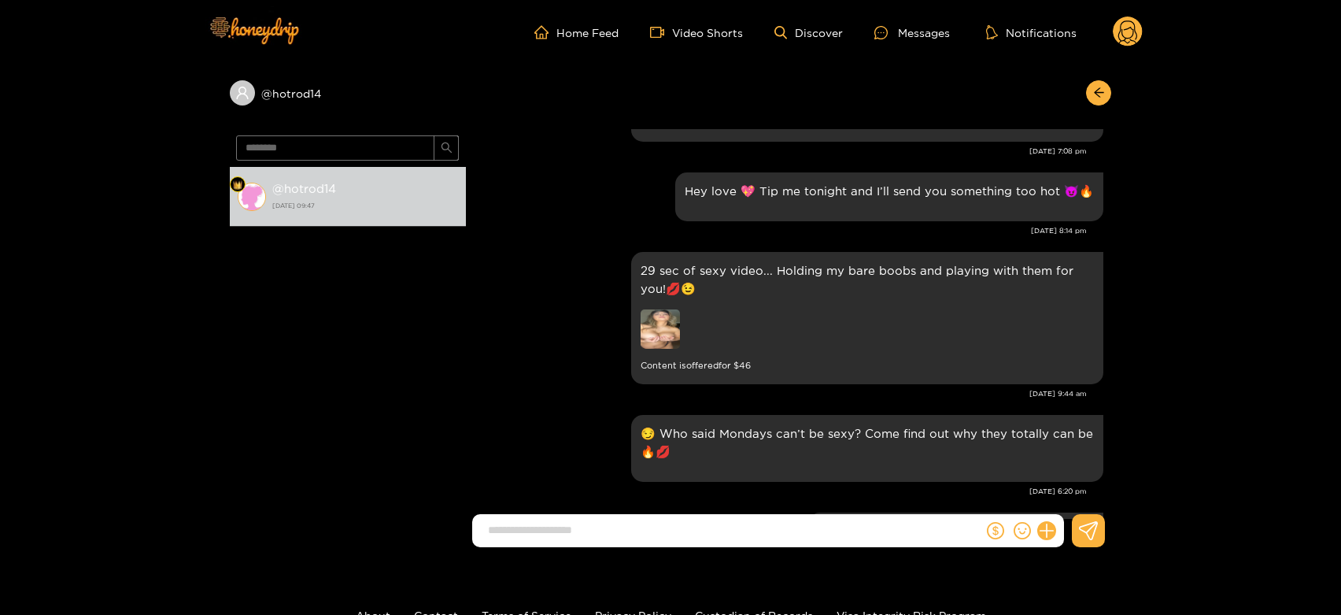
scroll to position [2352, 0]
click at [319, 146] on input "********" at bounding box center [335, 147] width 198 height 25
paste input "***"
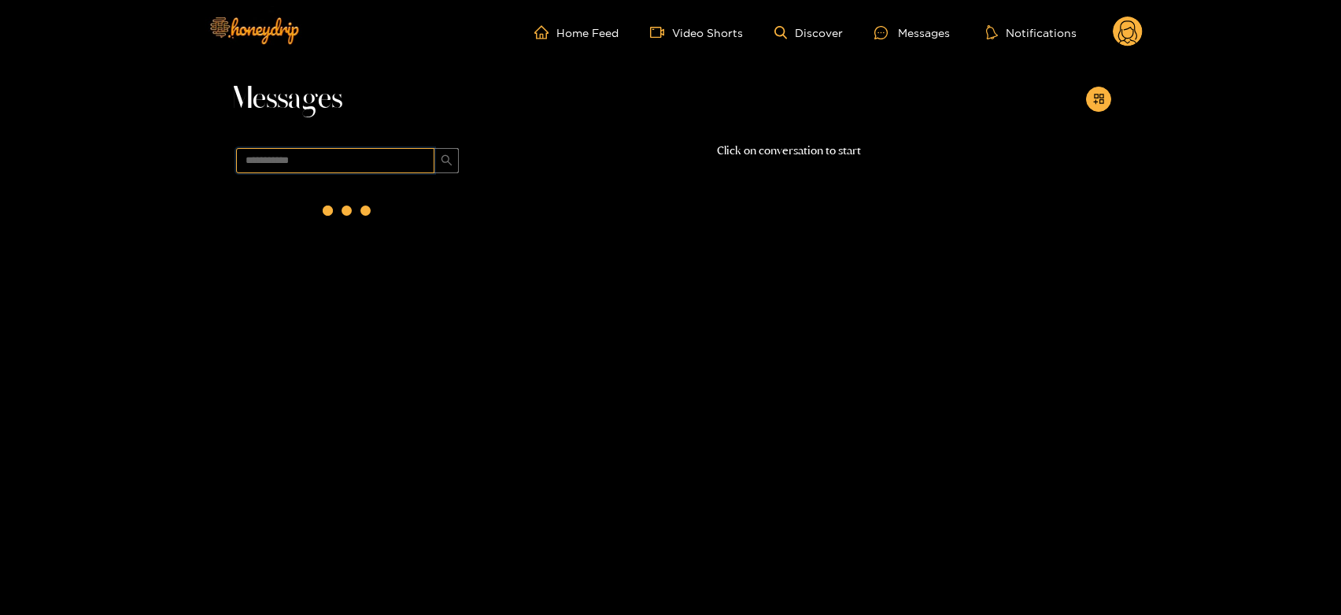
scroll to position [0, 0]
click at [328, 182] on li "@ sparkhun5er [DATE] 09:47" at bounding box center [348, 209] width 236 height 60
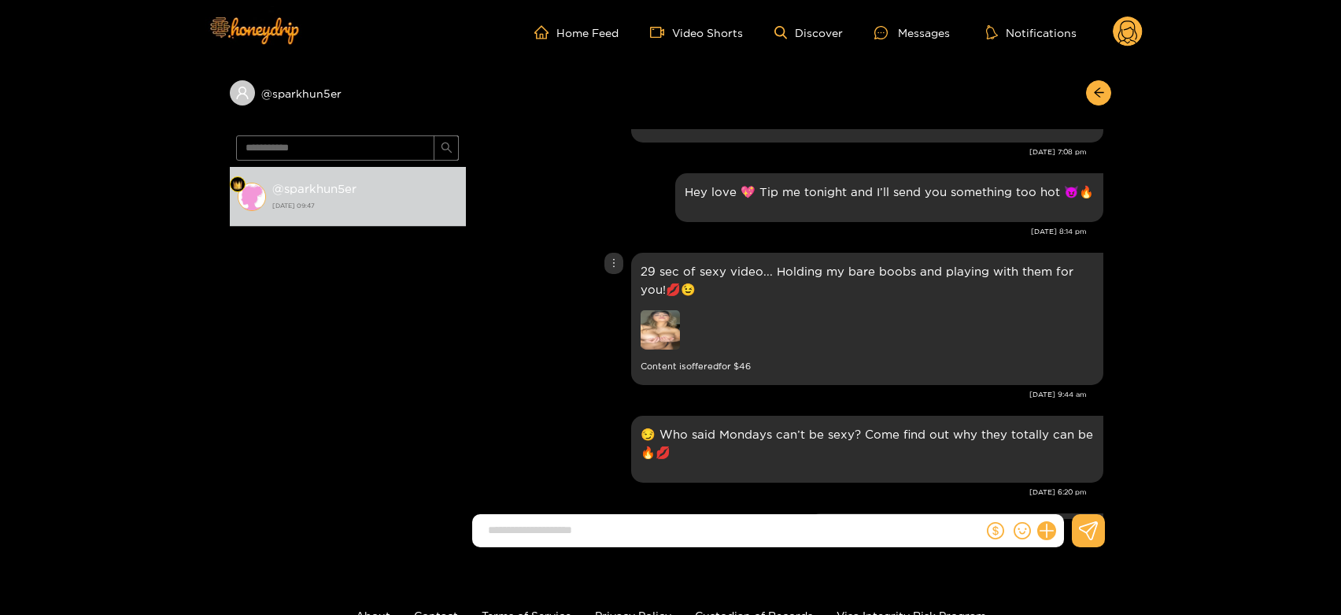
scroll to position [2789, 0]
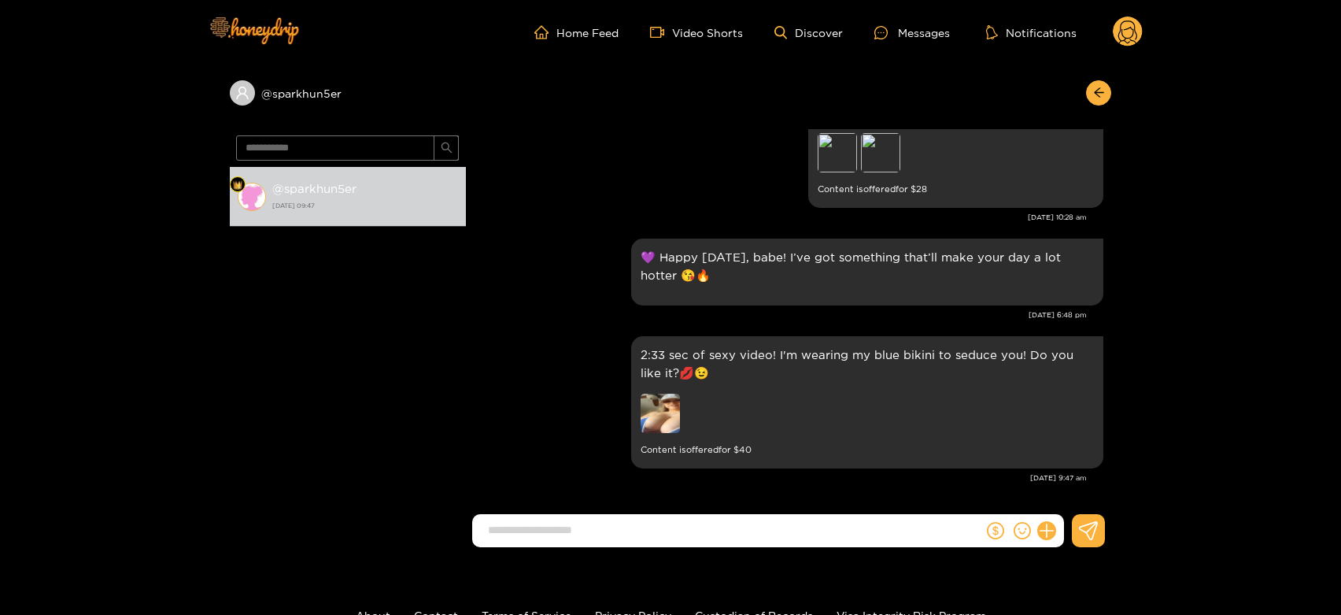
click at [378, 161] on span "**********" at bounding box center [348, 148] width 236 height 38
click at [367, 139] on input "**********" at bounding box center [335, 147] width 198 height 25
paste input "text"
type input "***"
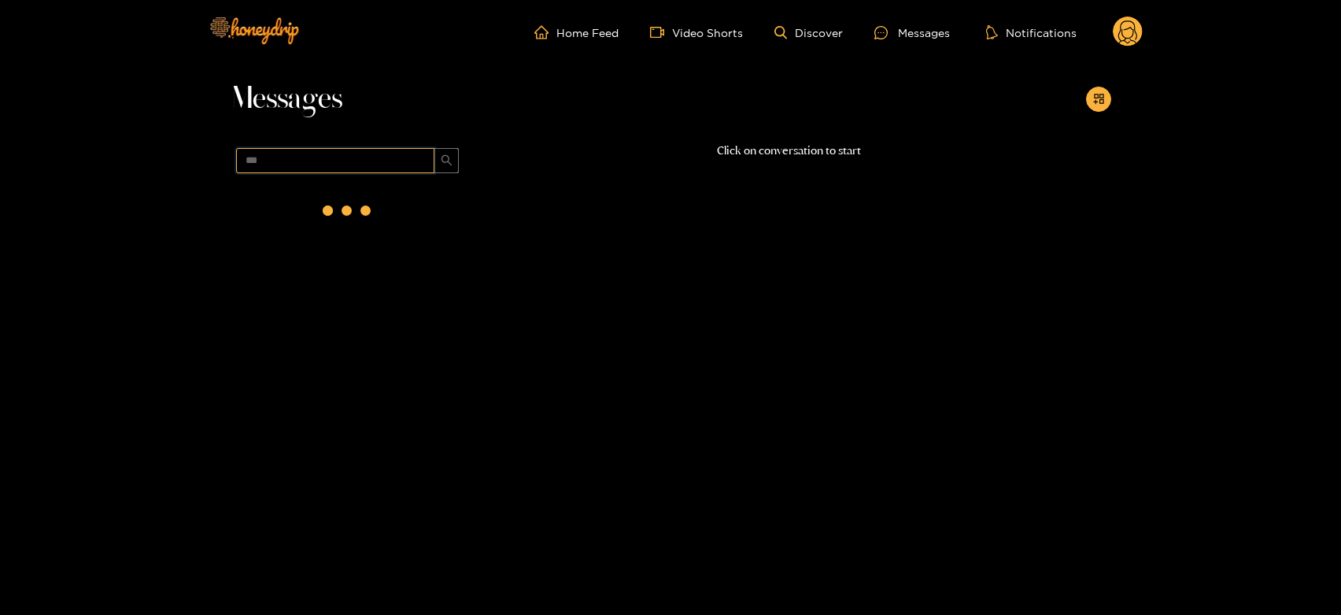
scroll to position [0, 0]
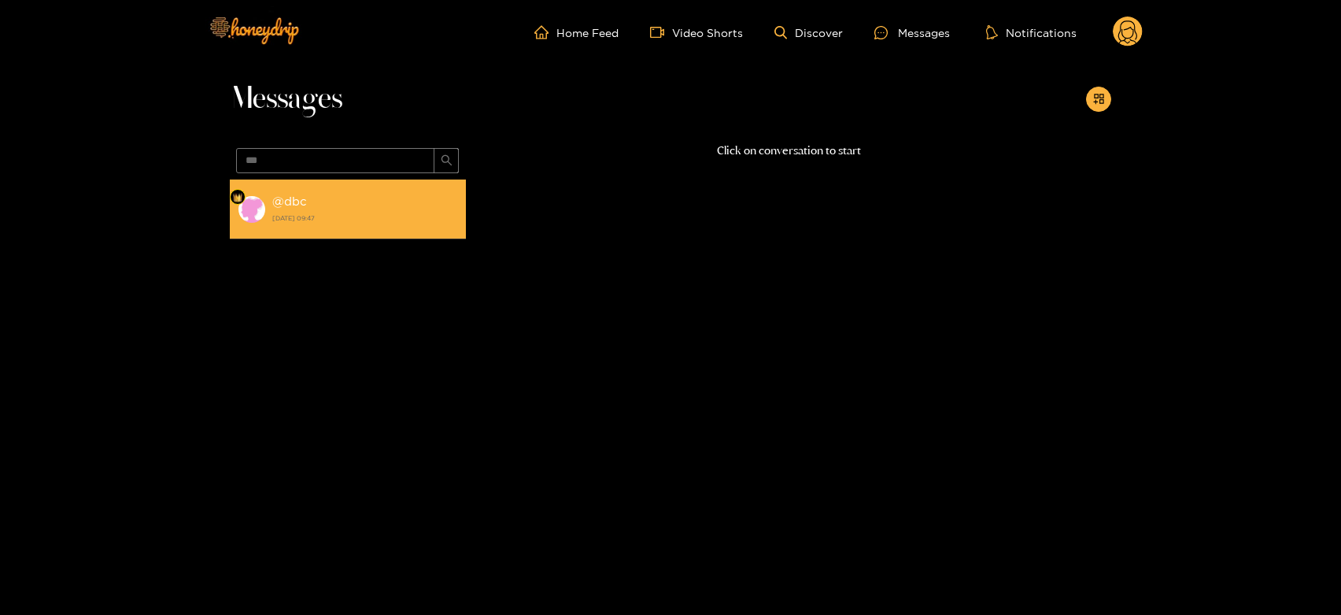
click at [367, 225] on div "@ dbc [DATE] 09:47" at bounding box center [365, 208] width 186 height 35
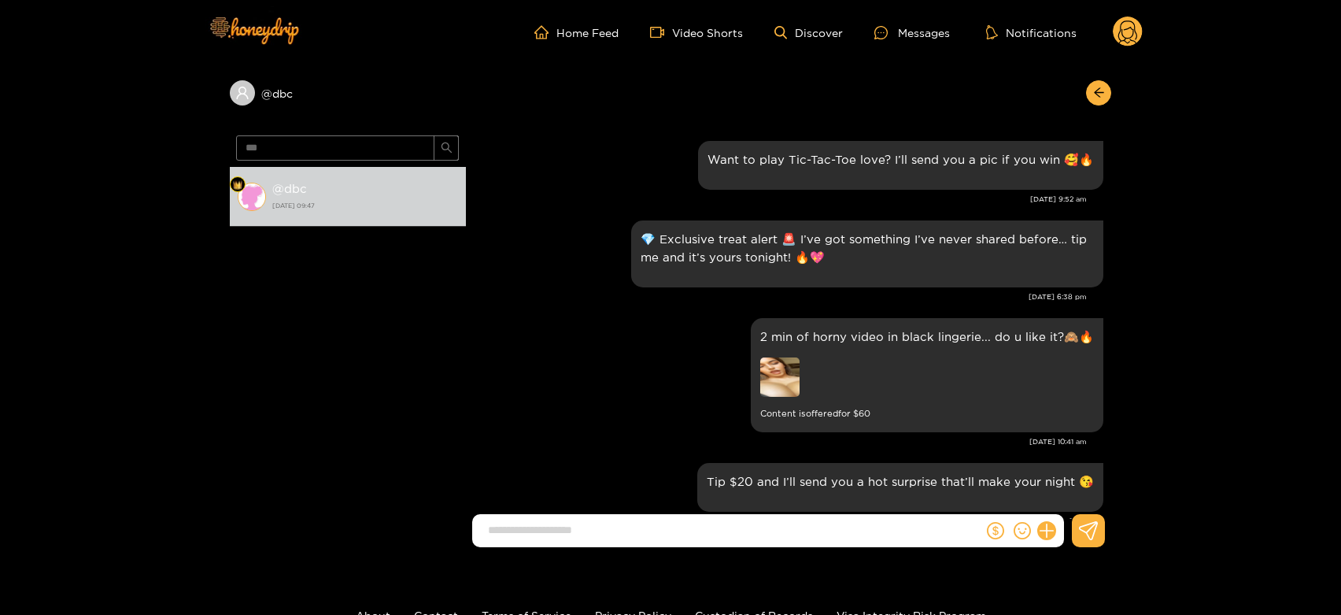
scroll to position [2789, 0]
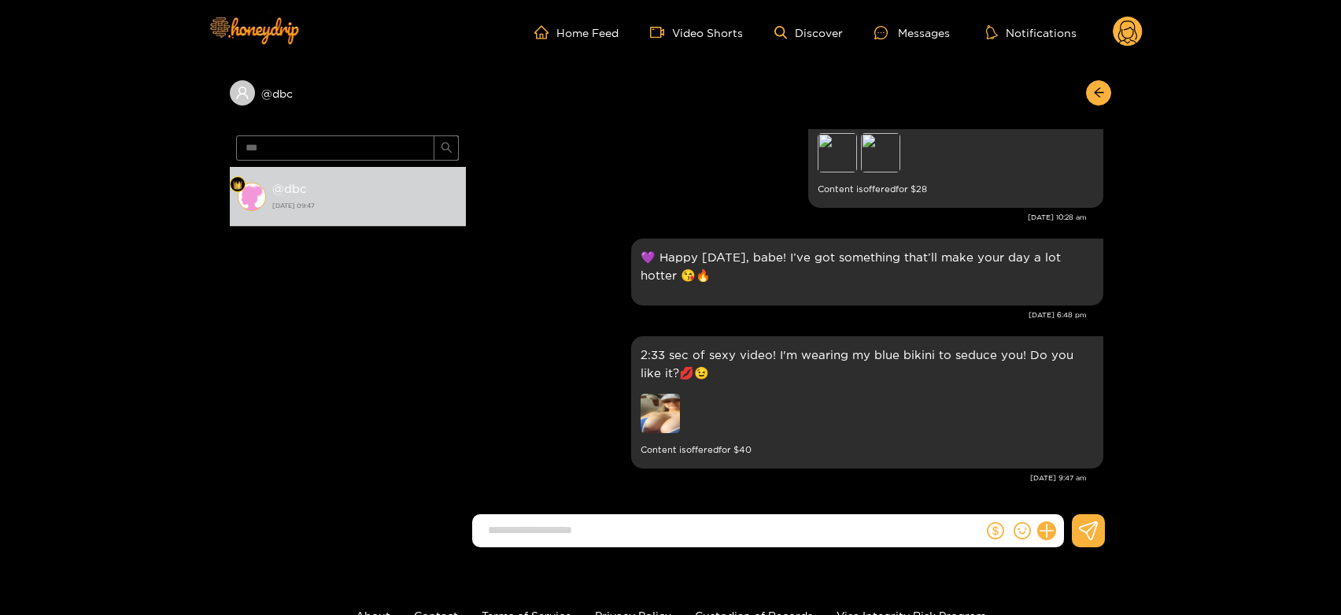
click at [1139, 33] on circle at bounding box center [1128, 32] width 30 height 30
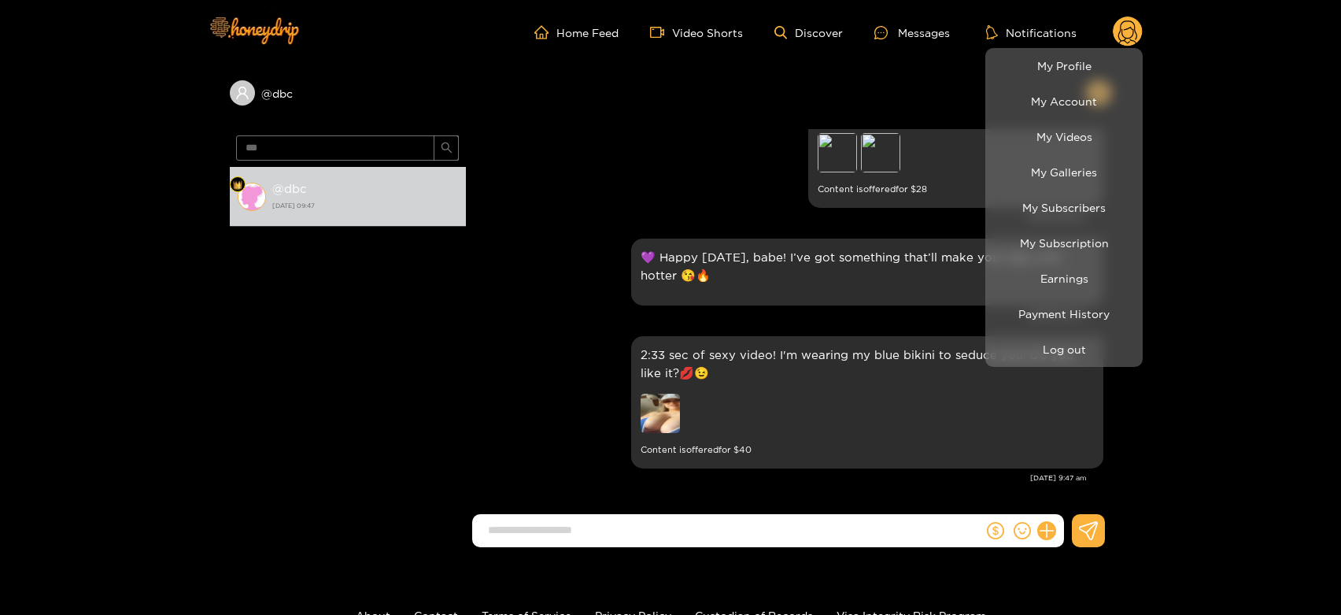
click at [899, 327] on div at bounding box center [670, 307] width 1341 height 615
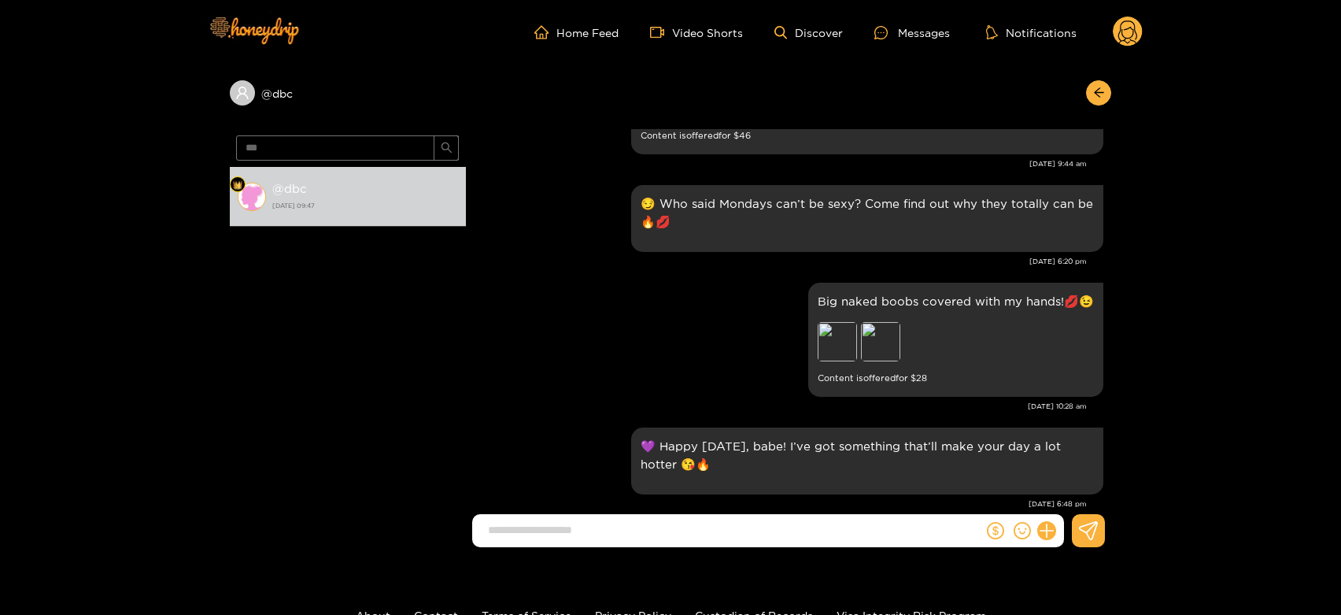
scroll to position [2352, 0]
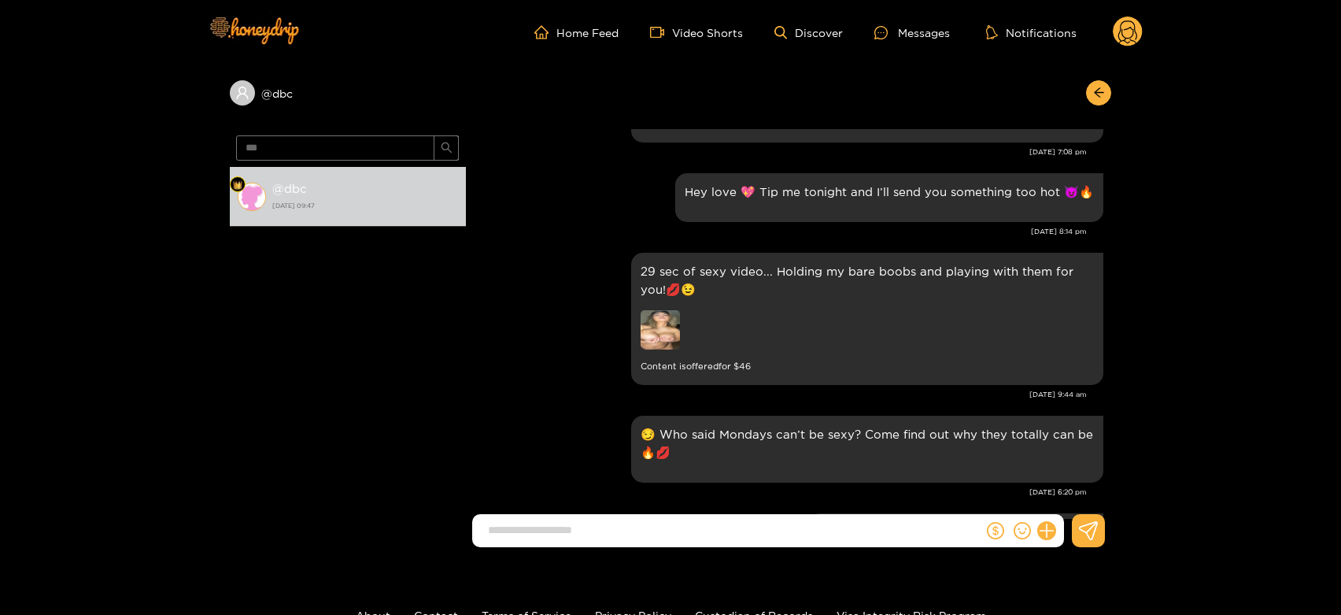
click at [1130, 35] on circle at bounding box center [1128, 32] width 30 height 30
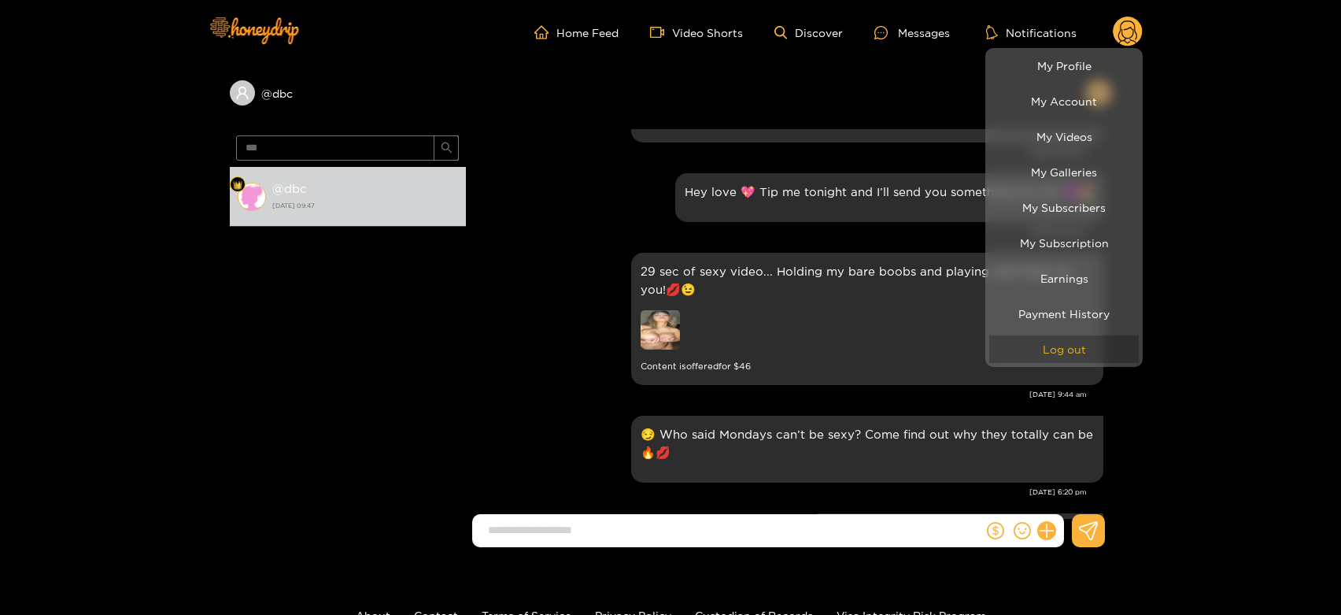
click at [1075, 350] on button "Log out" at bounding box center [1063, 349] width 149 height 28
